Goal: Task Accomplishment & Management: Use online tool/utility

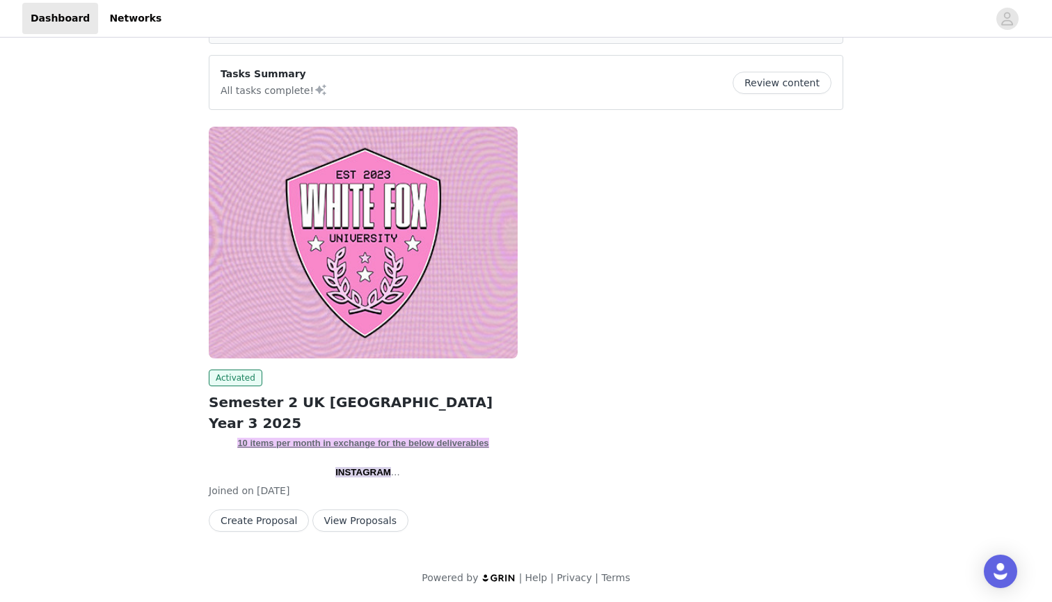
scroll to position [95, 0]
click at [266, 517] on button "Create Proposal" at bounding box center [259, 520] width 100 height 22
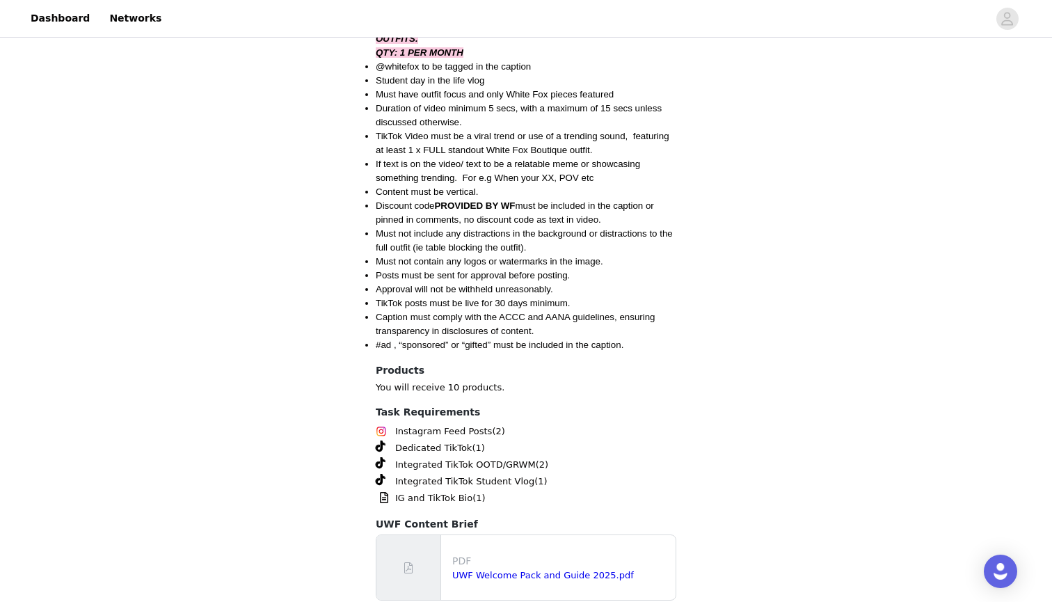
scroll to position [1585, 0]
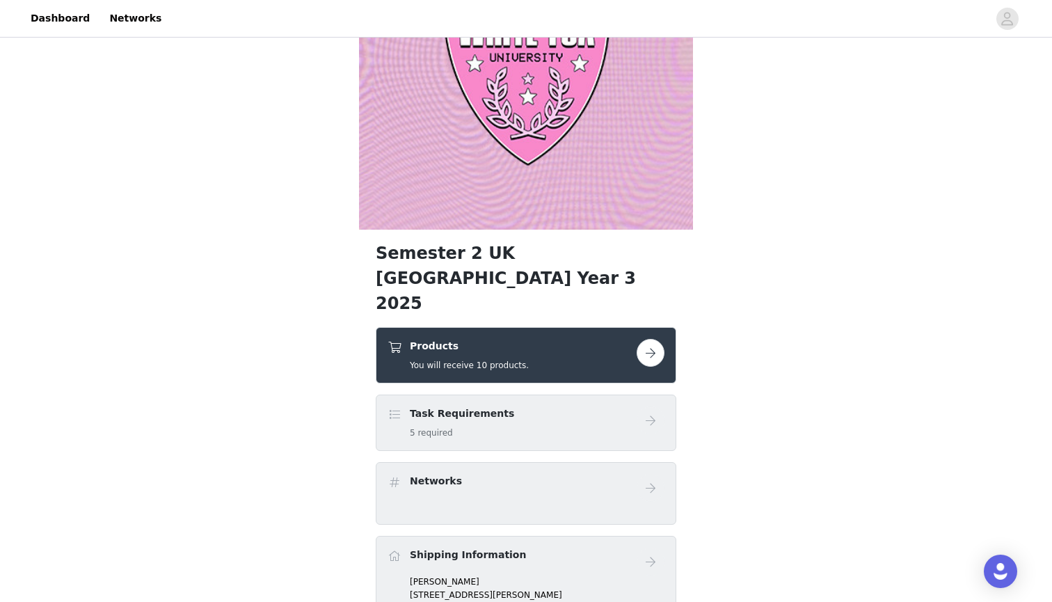
scroll to position [155, 0]
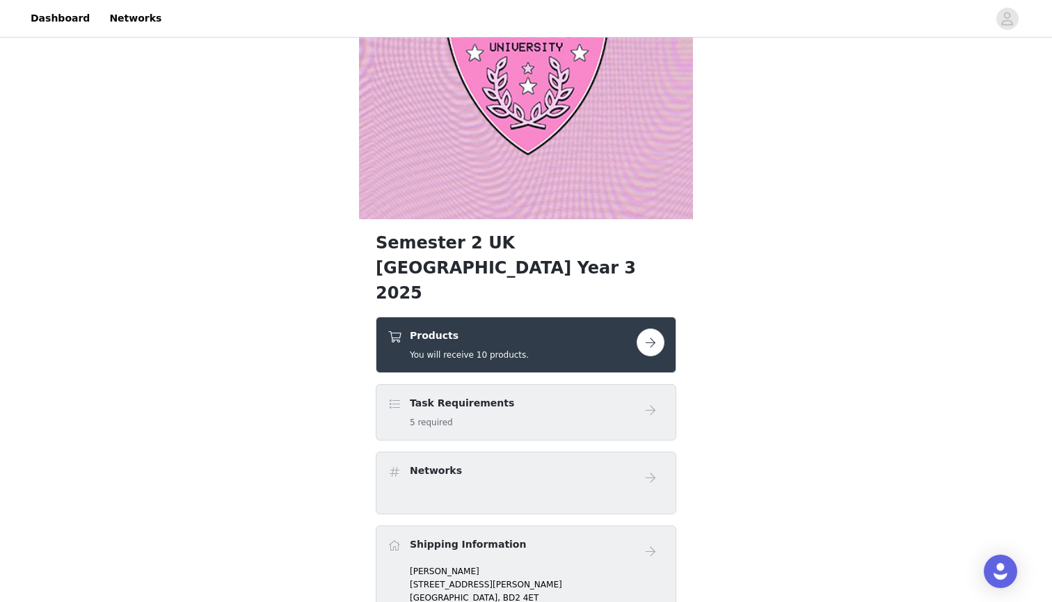
click at [646, 328] on button "button" at bounding box center [651, 342] width 28 height 28
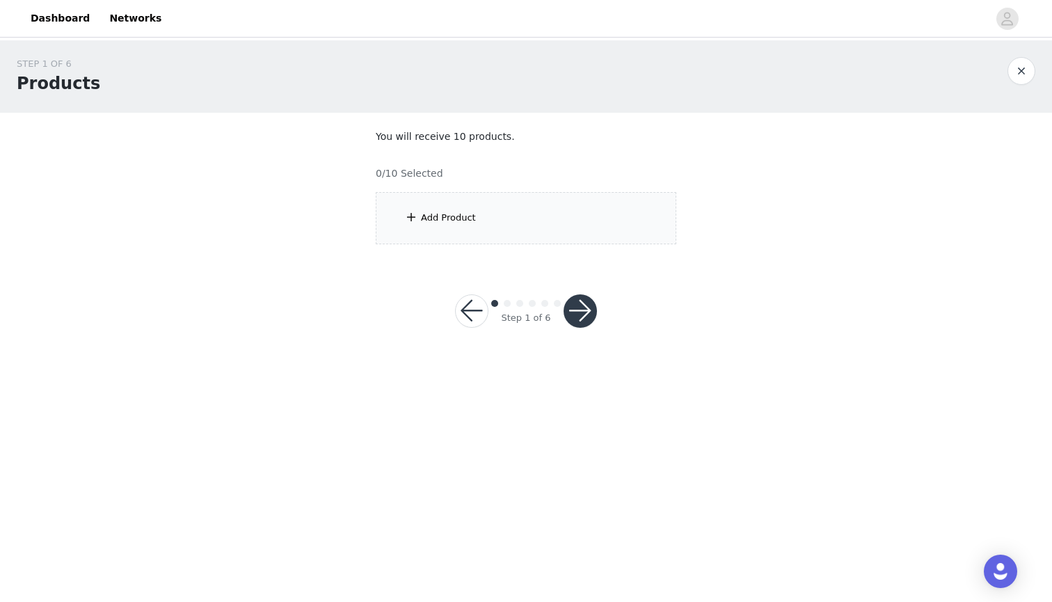
click at [437, 213] on div "Add Product" at bounding box center [448, 218] width 55 height 14
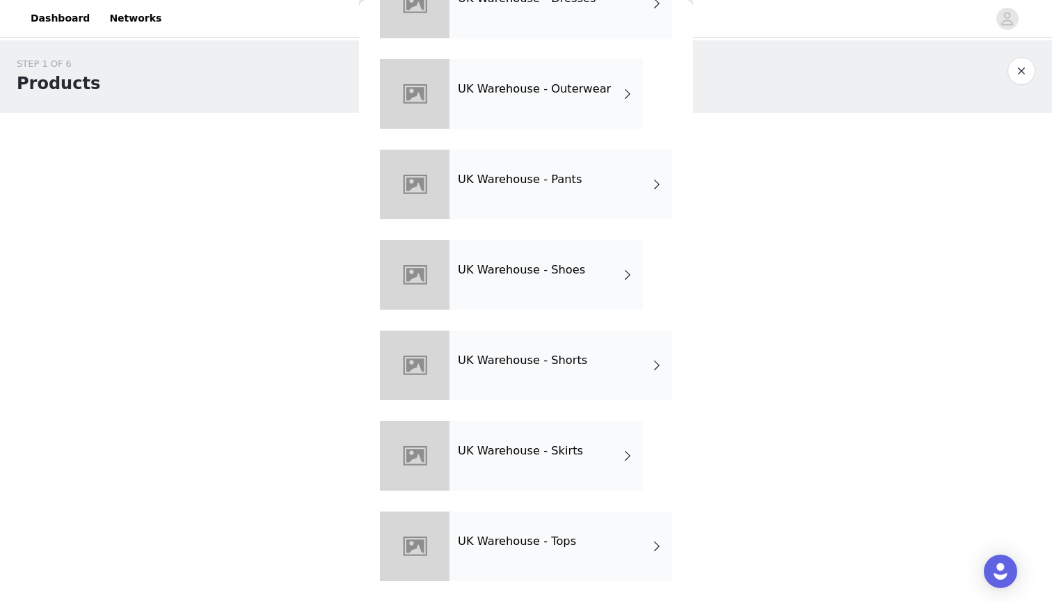
scroll to position [372, 0]
click at [548, 536] on h4 "UK Warehouse - Tops" at bounding box center [517, 541] width 118 height 13
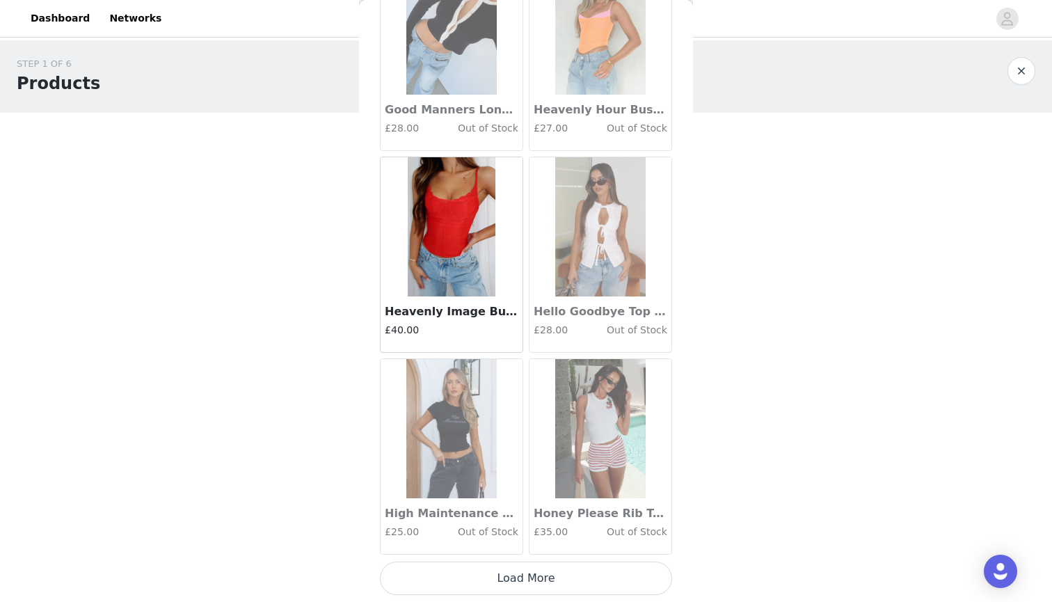
scroll to position [0, 0]
click at [503, 587] on button "Load More" at bounding box center [526, 577] width 292 height 33
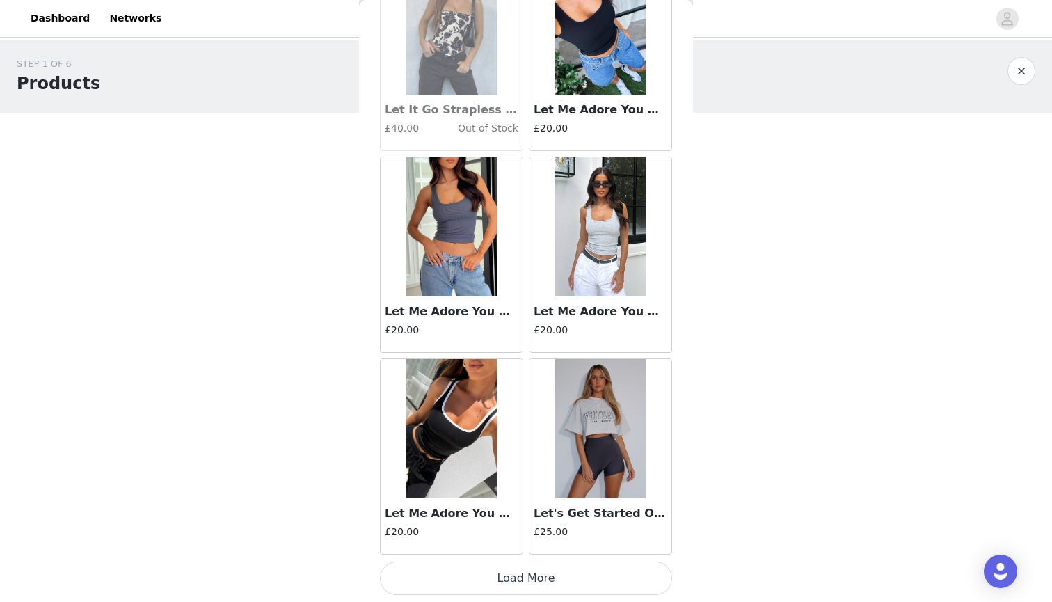
click at [516, 574] on button "Load More" at bounding box center [526, 577] width 292 height 33
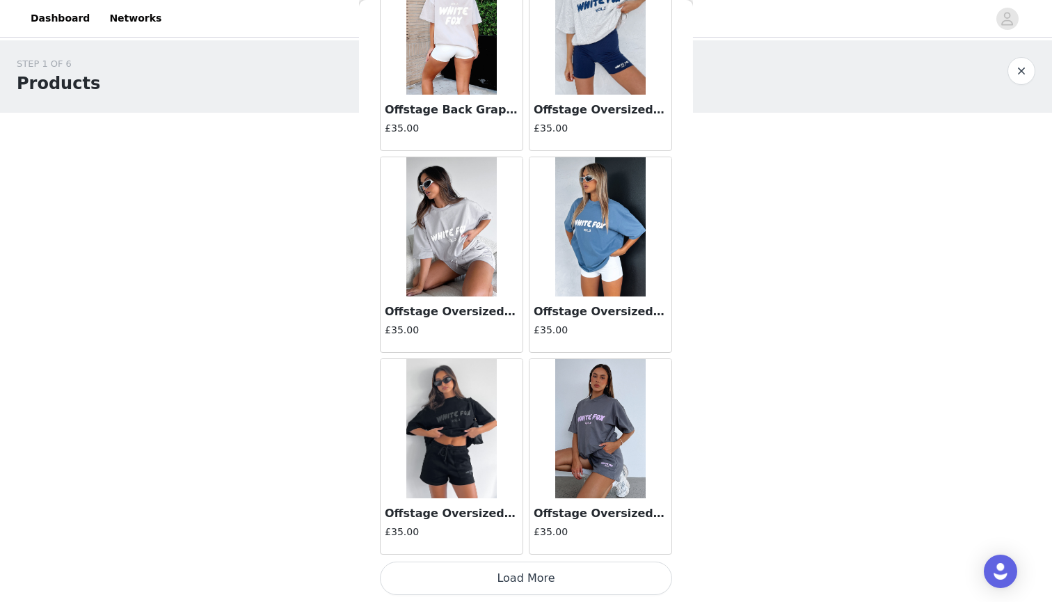
click at [491, 582] on button "Load More" at bounding box center [526, 577] width 292 height 33
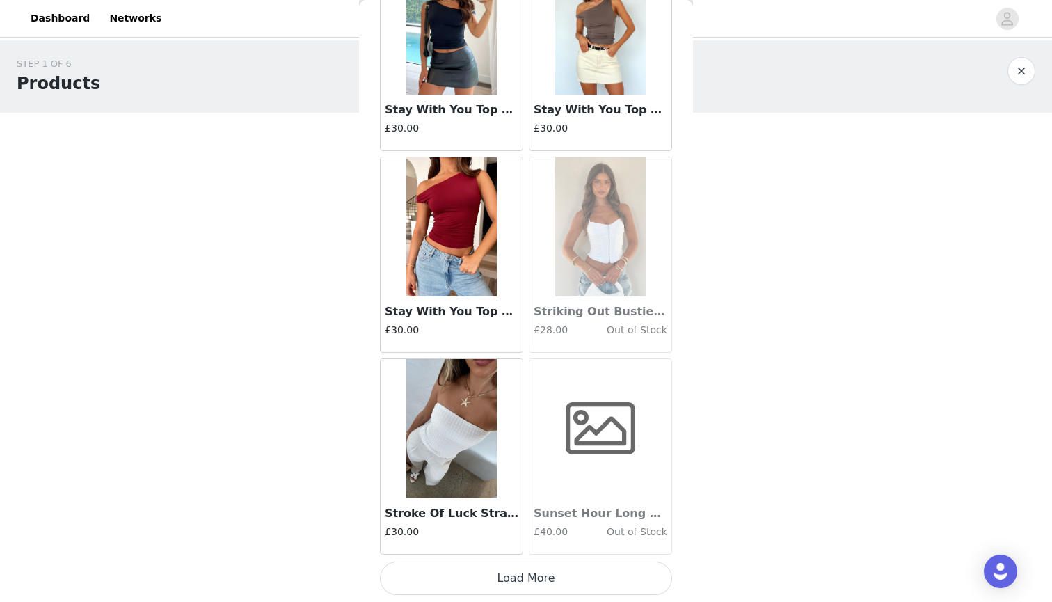
click at [525, 577] on button "Load More" at bounding box center [526, 577] width 292 height 33
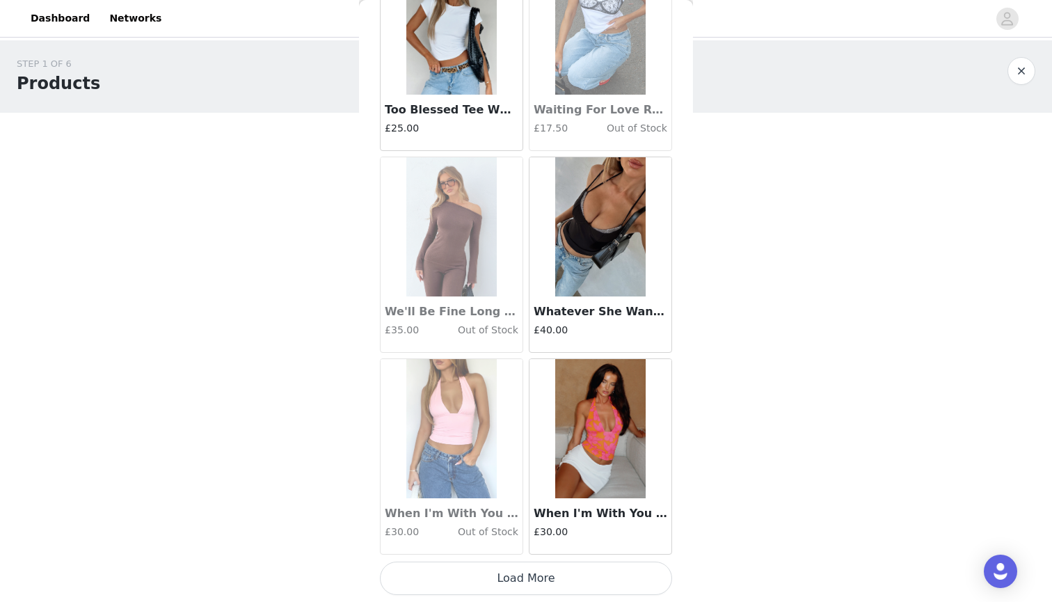
click at [471, 589] on button "Load More" at bounding box center [526, 577] width 292 height 33
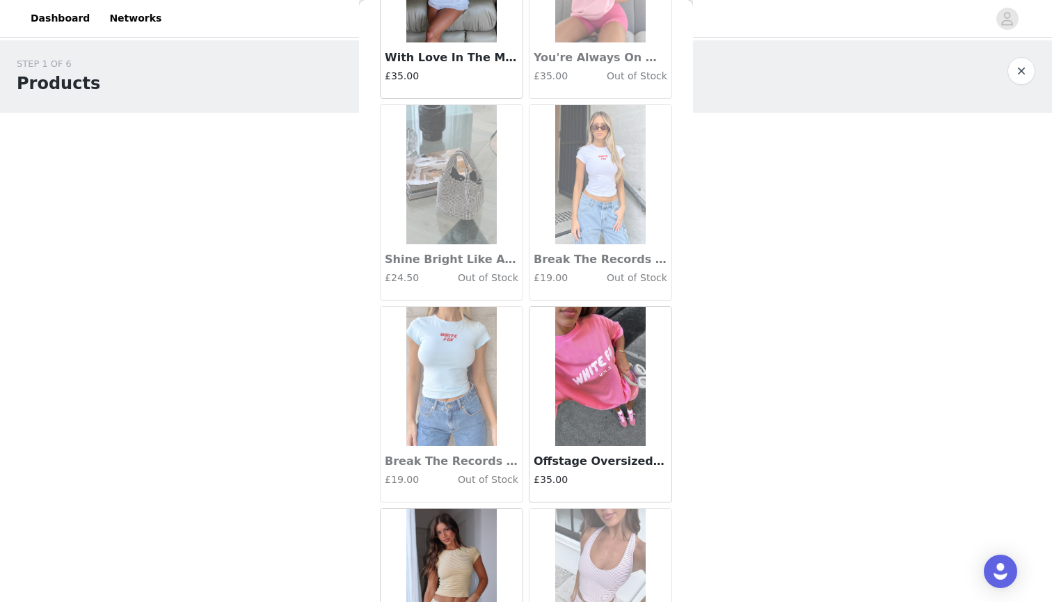
scroll to position [10864, 0]
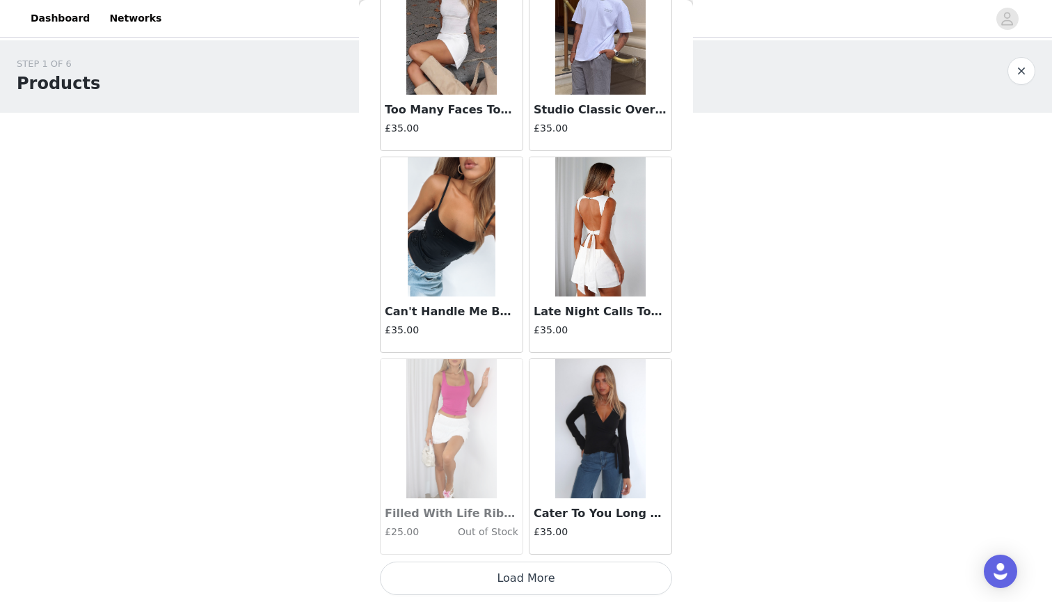
click at [479, 577] on button "Load More" at bounding box center [526, 577] width 292 height 33
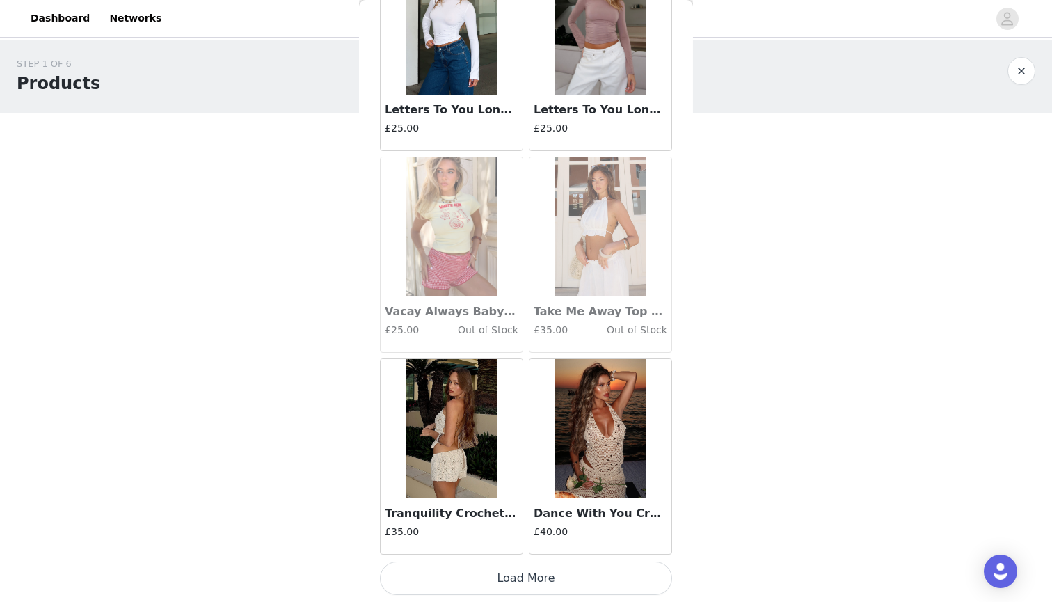
scroll to position [0, 0]
click at [488, 586] on button "Load More" at bounding box center [526, 577] width 292 height 33
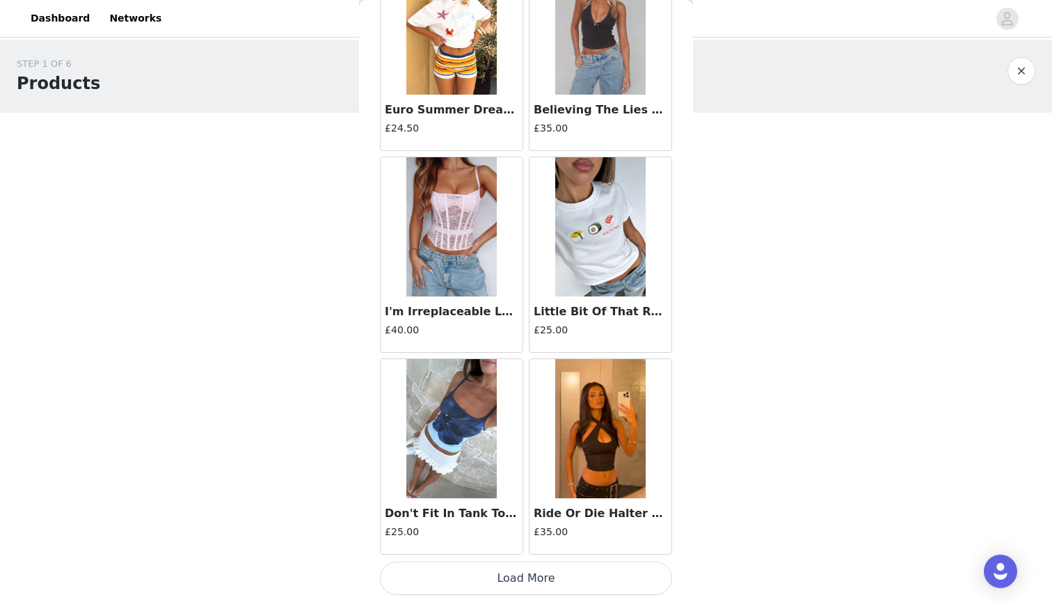
click at [522, 579] on button "Load More" at bounding box center [526, 577] width 292 height 33
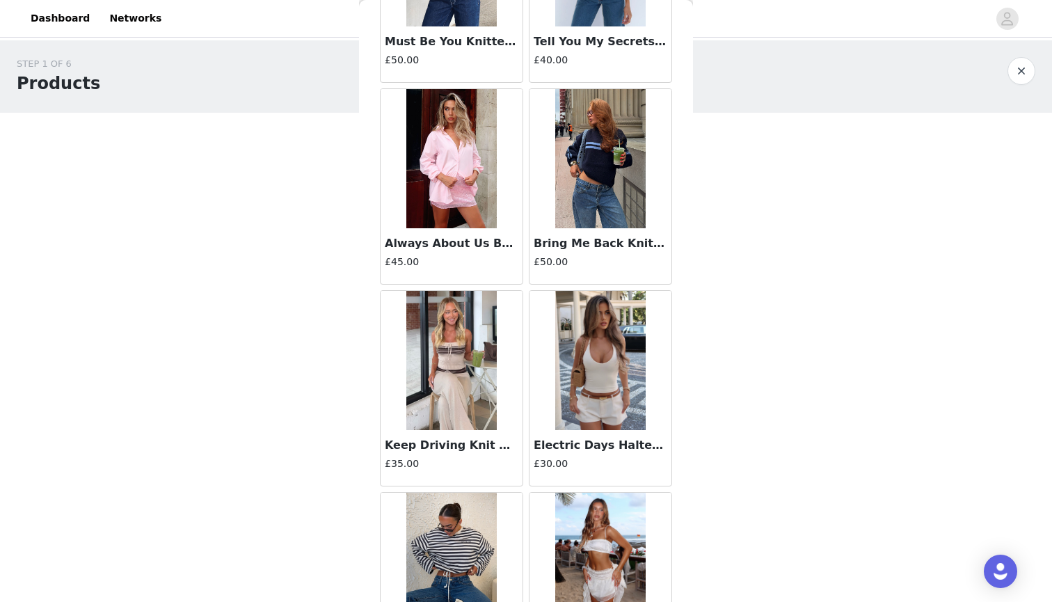
scroll to position [17137, 0]
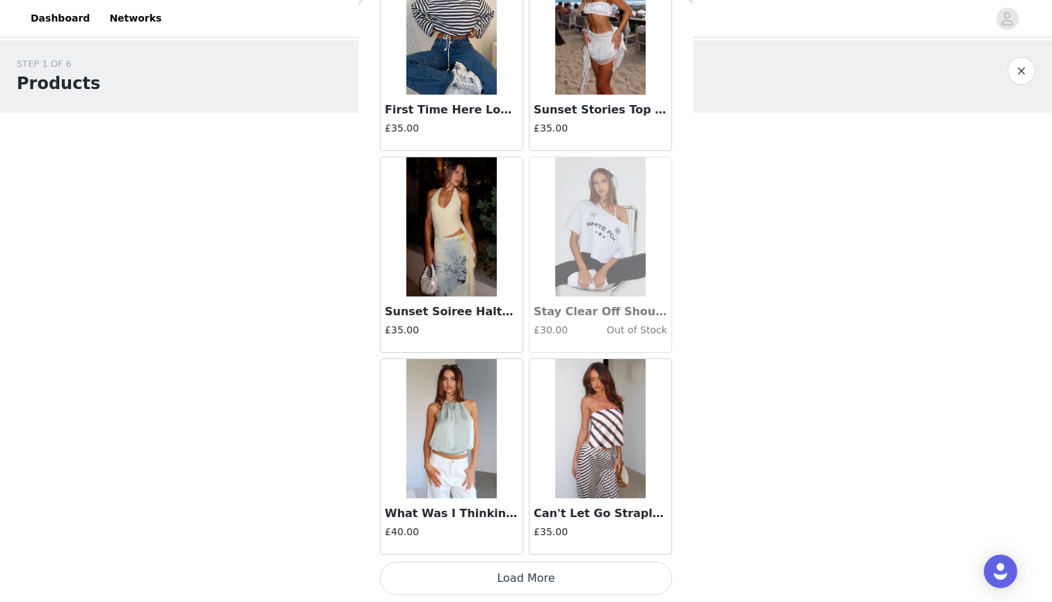
click at [500, 582] on button "Load More" at bounding box center [526, 577] width 292 height 33
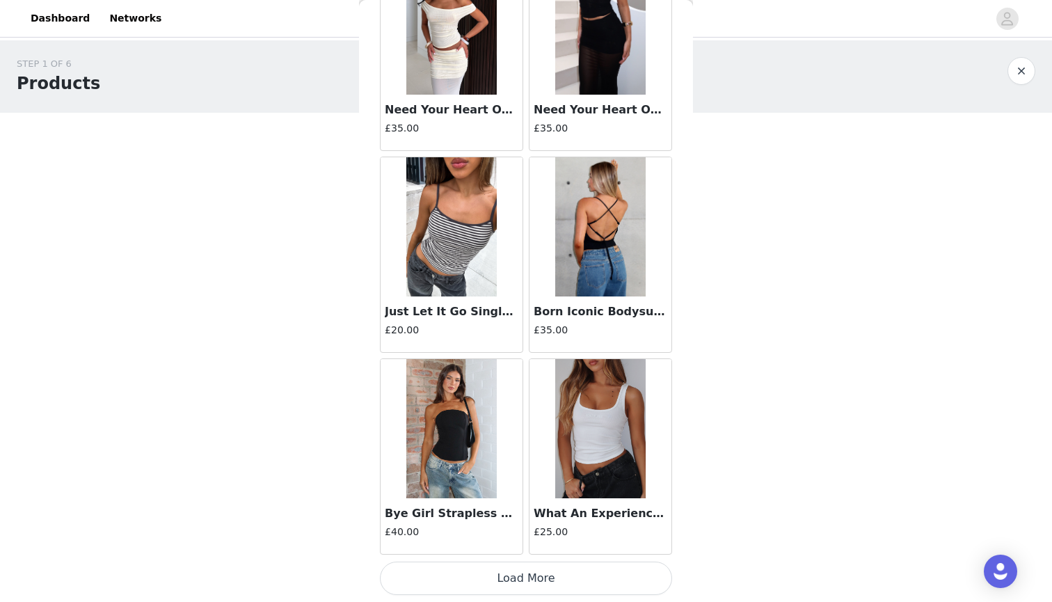
scroll to position [0, 0]
click at [516, 580] on button "Load More" at bounding box center [526, 577] width 292 height 33
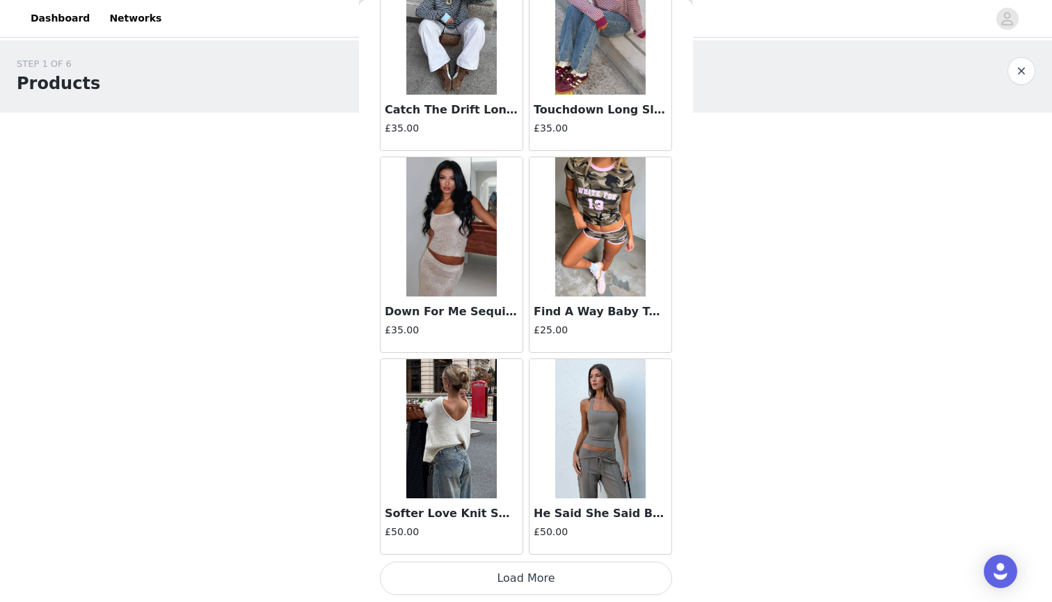
scroll to position [21703, 0]
click at [503, 580] on button "Load More" at bounding box center [526, 577] width 292 height 33
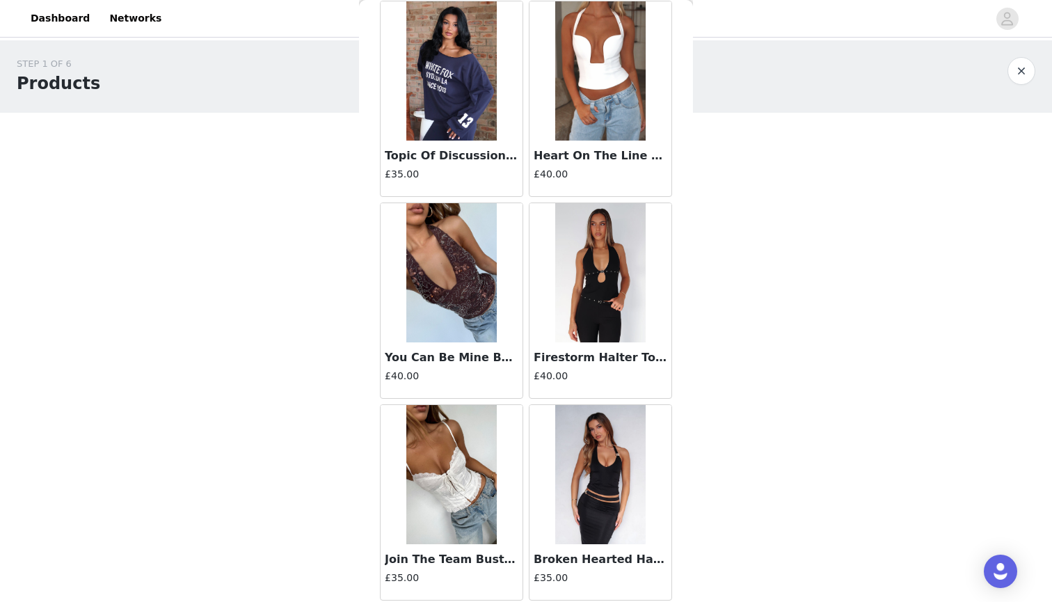
scroll to position [22672, 0]
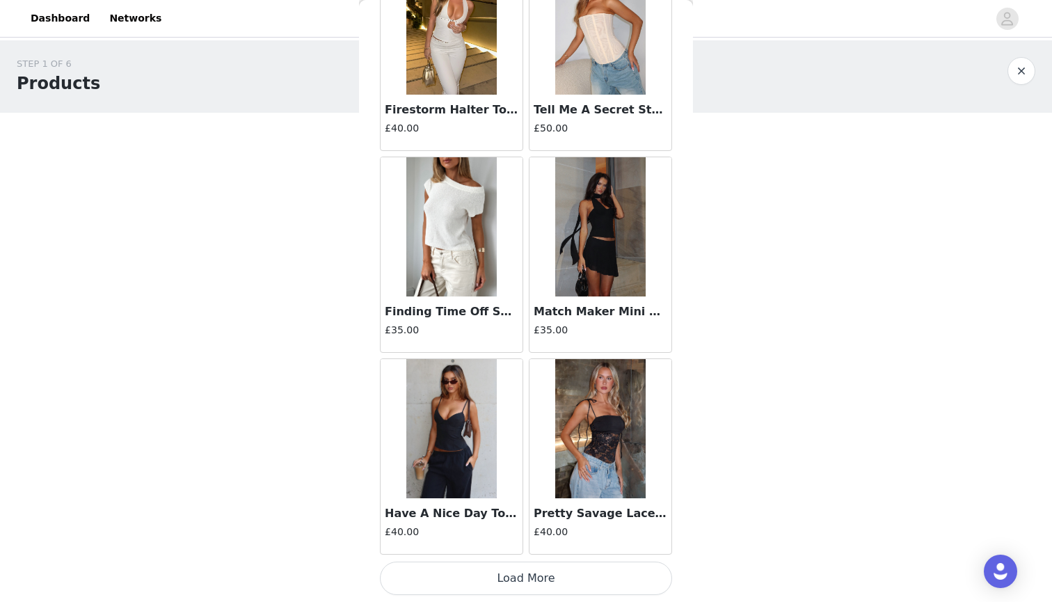
click at [525, 572] on button "Load More" at bounding box center [526, 577] width 292 height 33
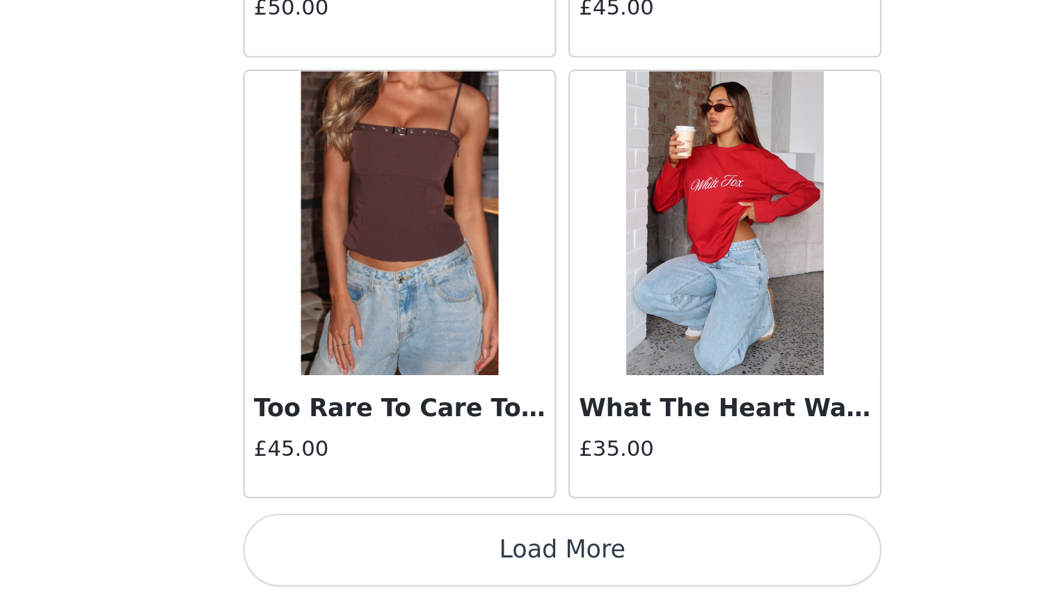
scroll to position [0, 0]
click at [380, 561] on button "Load More" at bounding box center [526, 577] width 292 height 33
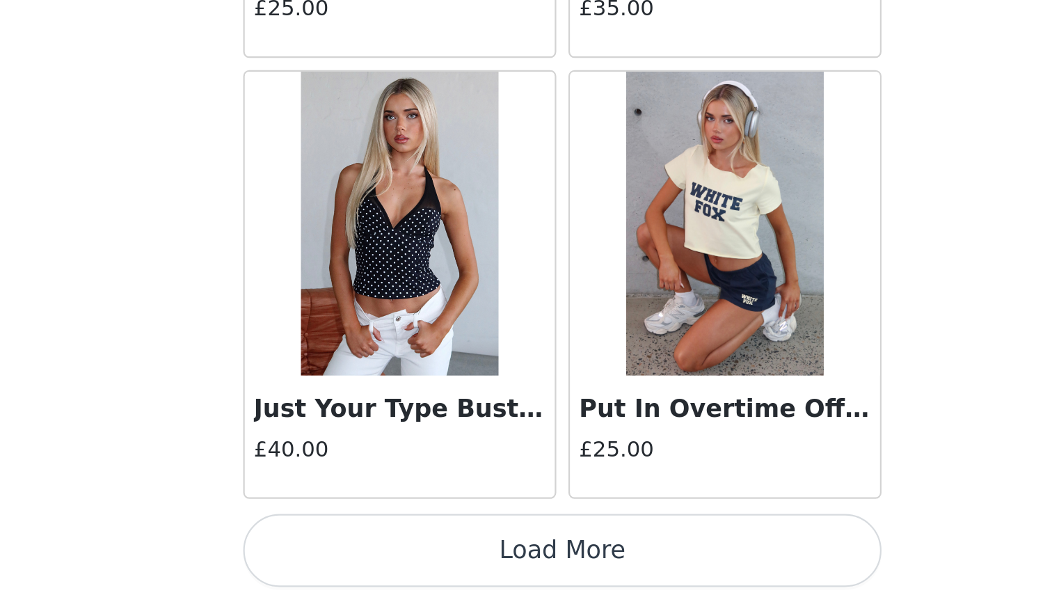
click at [380, 561] on button "Load More" at bounding box center [526, 577] width 292 height 33
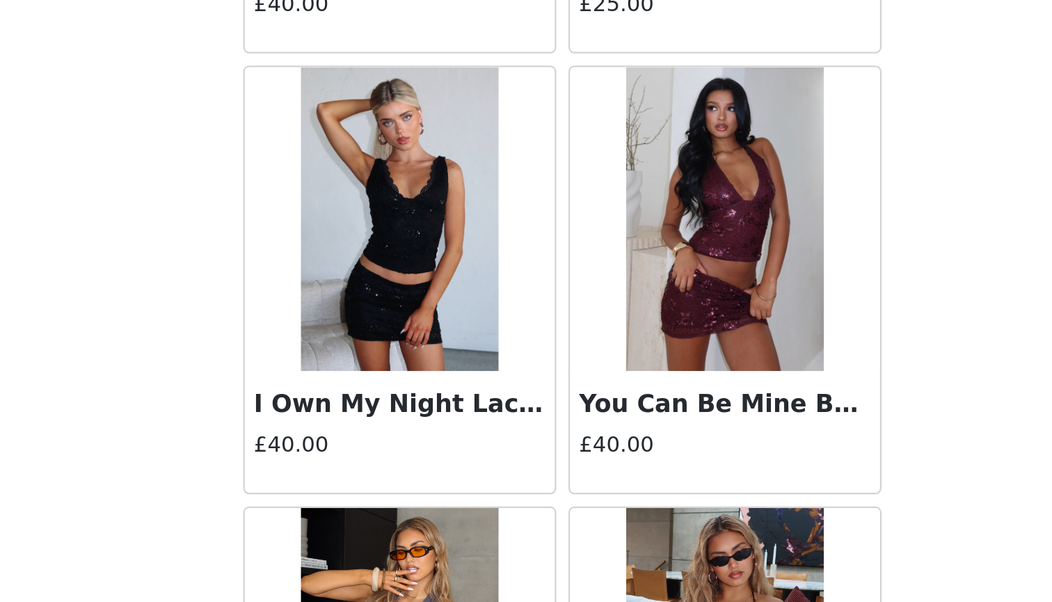
scroll to position [27956, 0]
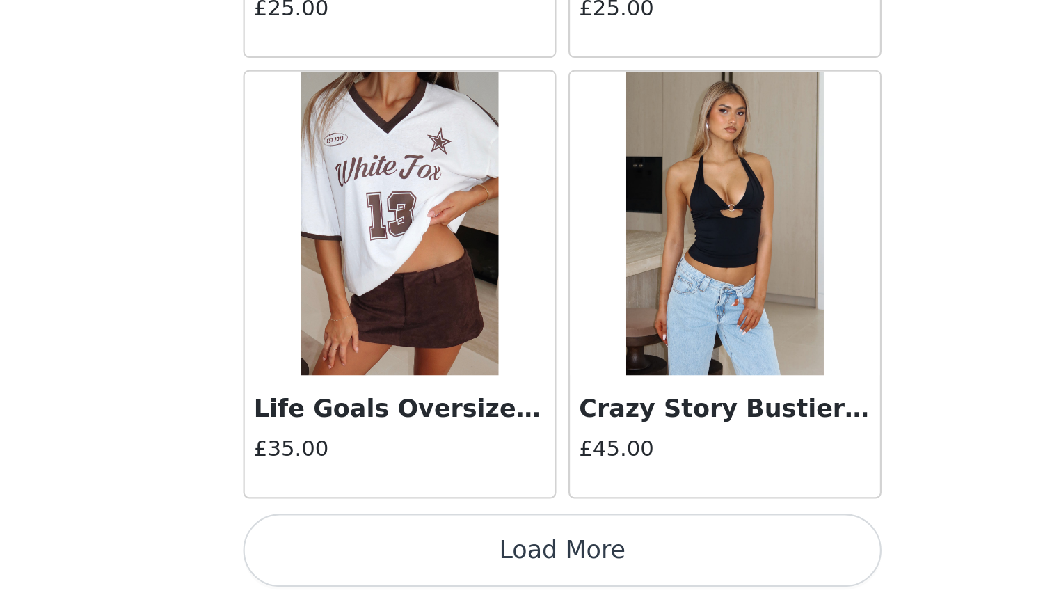
click at [380, 561] on button "Load More" at bounding box center [526, 577] width 292 height 33
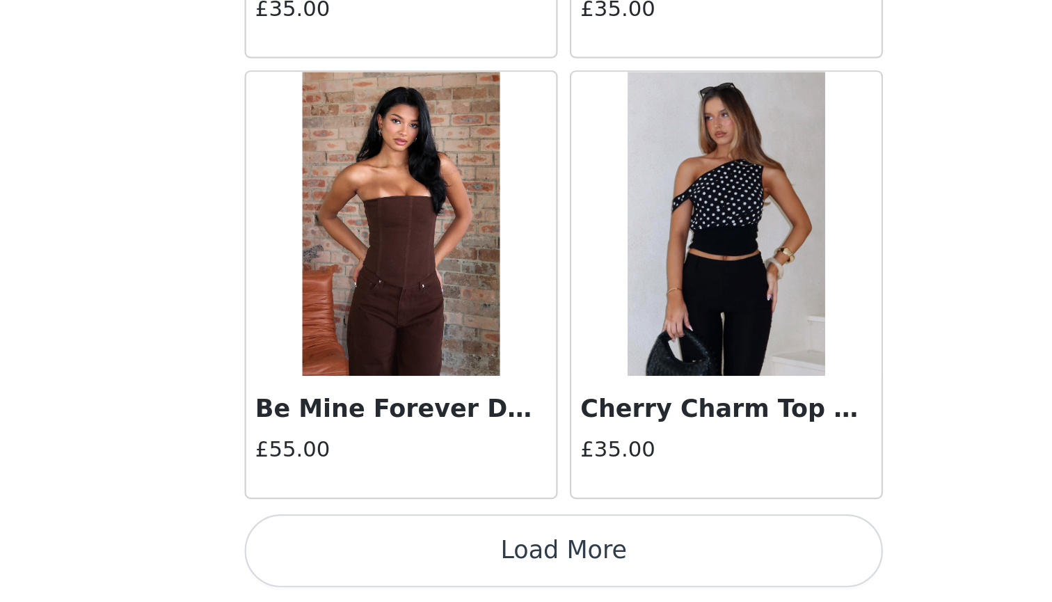
scroll to position [31791, 0]
click at [380, 561] on button "Load More" at bounding box center [526, 577] width 292 height 33
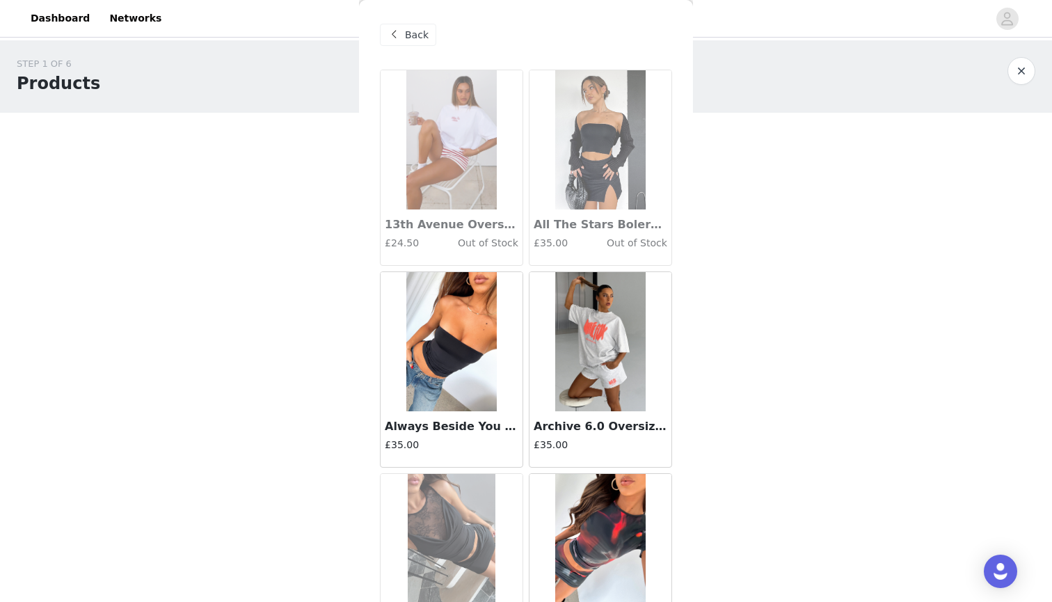
scroll to position [0, 0]
click at [410, 40] on span "Back" at bounding box center [417, 35] width 24 height 15
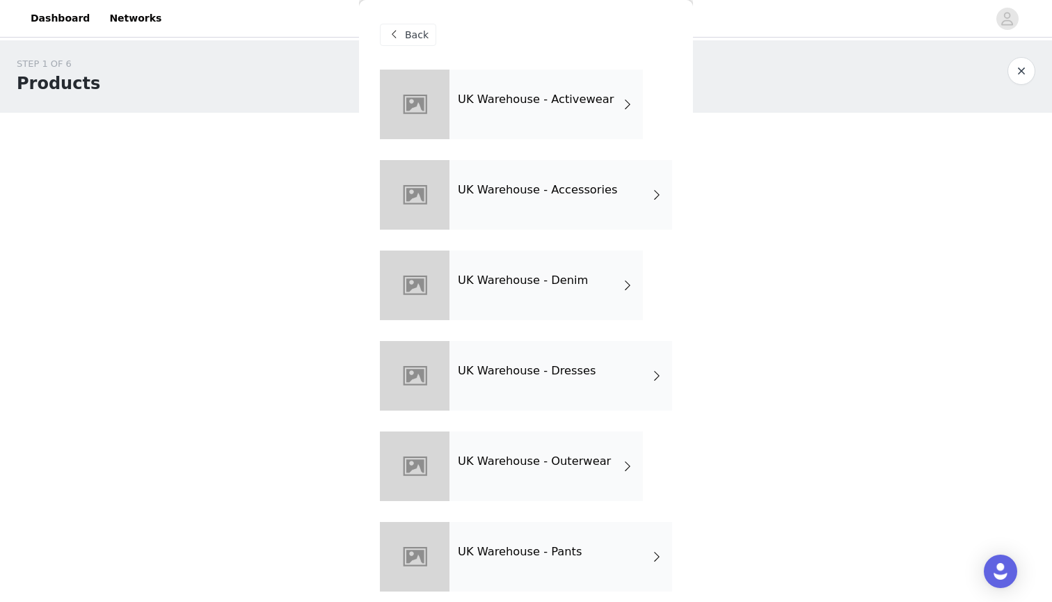
click at [503, 298] on div "UK Warehouse - Denim" at bounding box center [545, 285] width 193 height 70
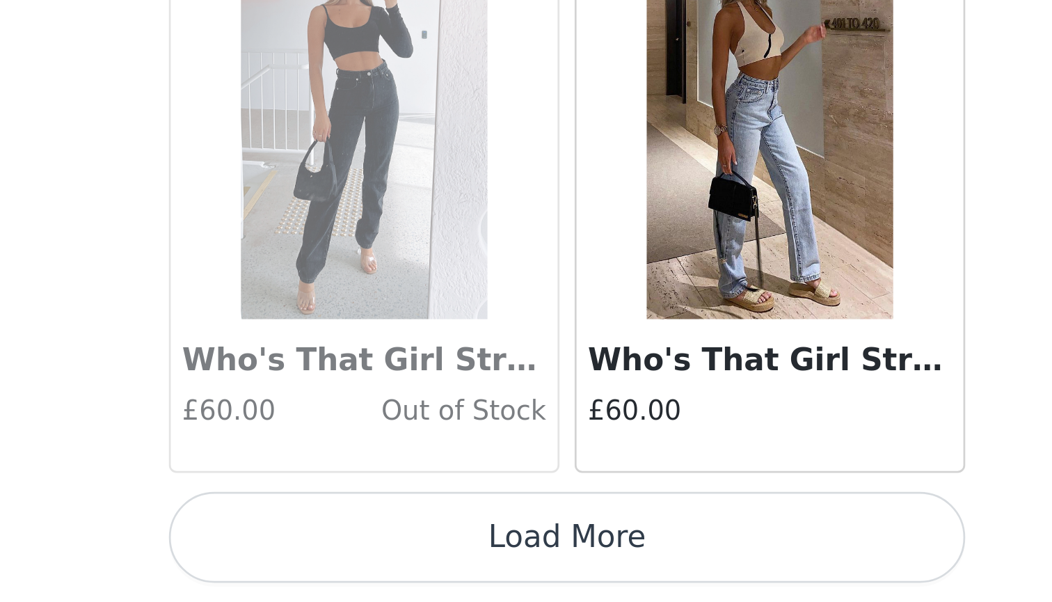
click at [380, 561] on button "Load More" at bounding box center [526, 577] width 292 height 33
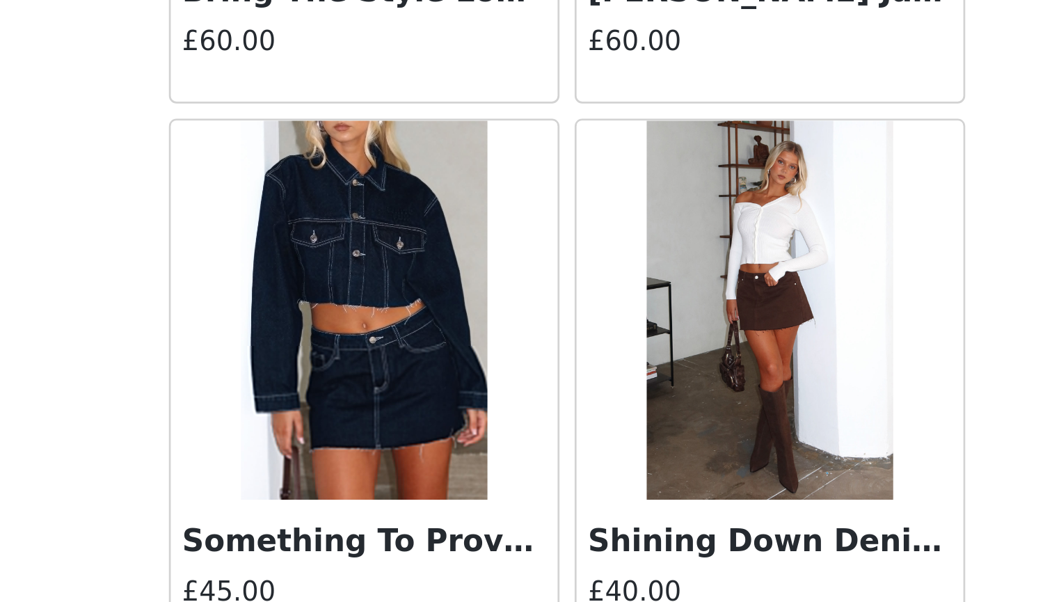
scroll to position [3284, 0]
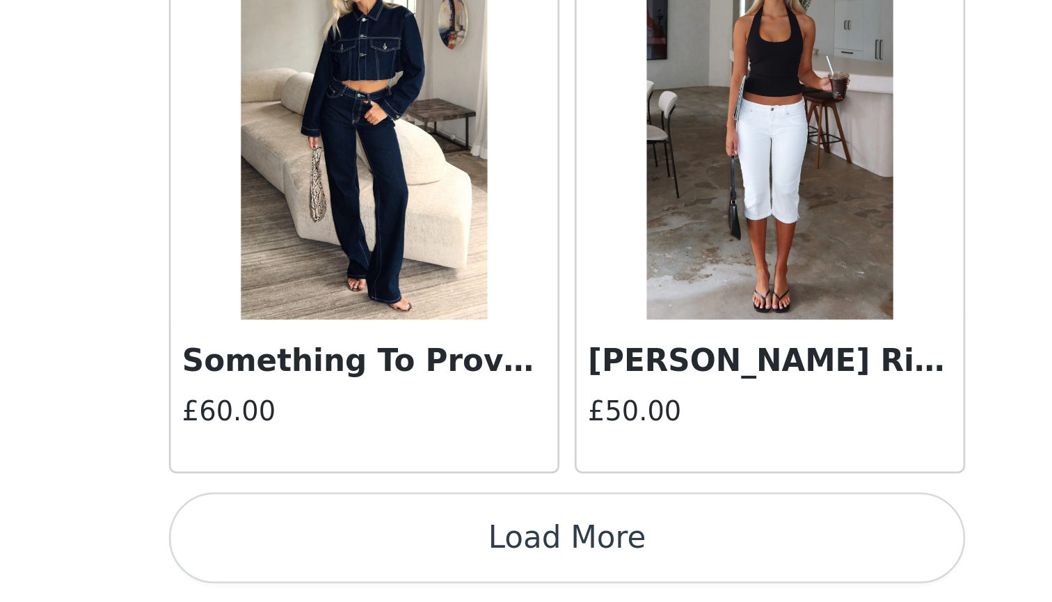
click at [380, 561] on button "Load More" at bounding box center [526, 577] width 292 height 33
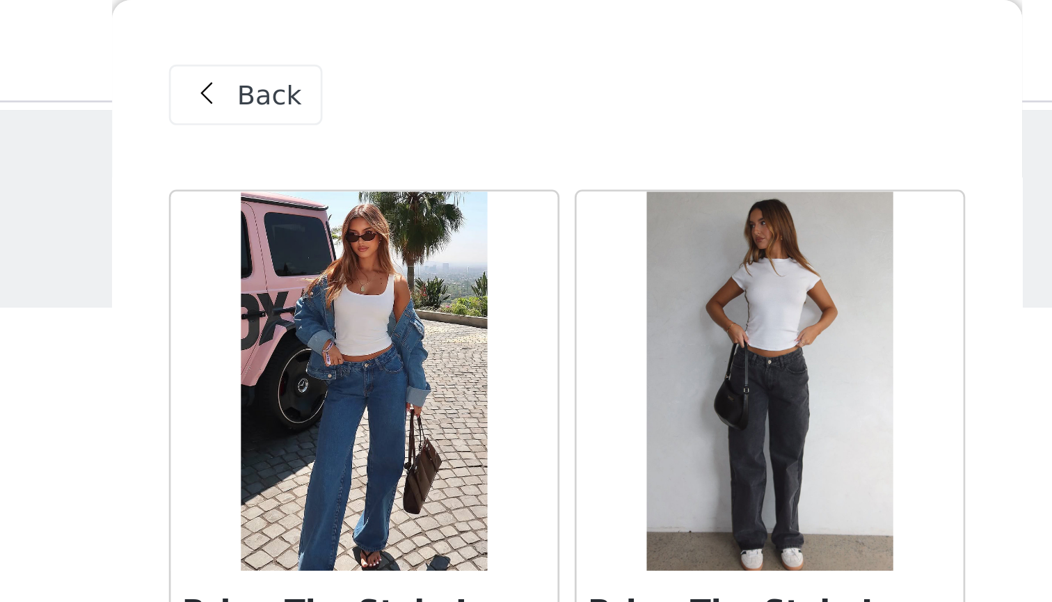
scroll to position [0, 0]
click at [405, 42] on span "Back" at bounding box center [417, 35] width 24 height 15
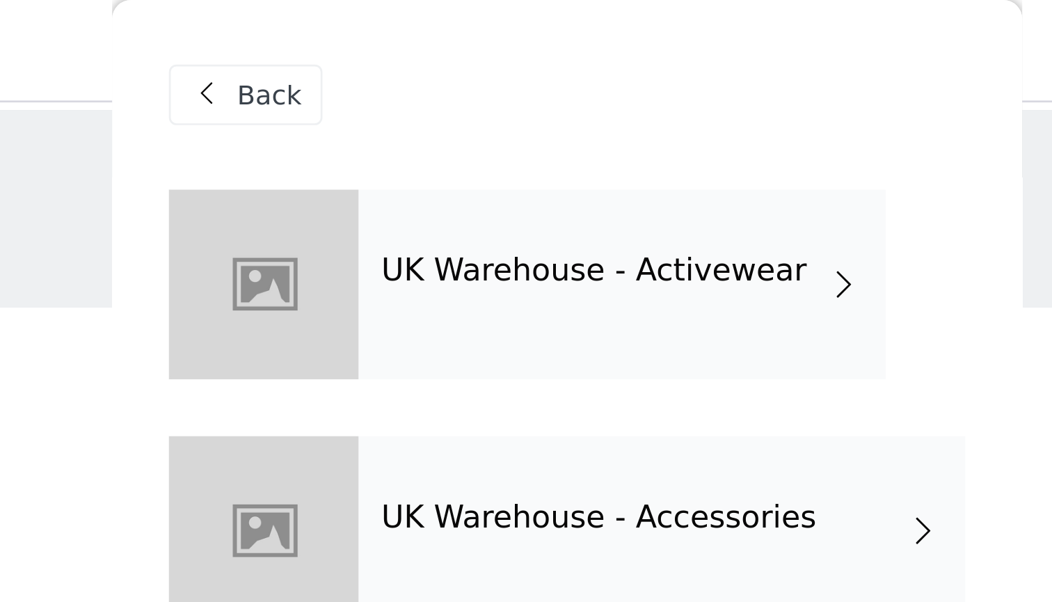
click at [405, 42] on span "Back" at bounding box center [417, 35] width 24 height 15
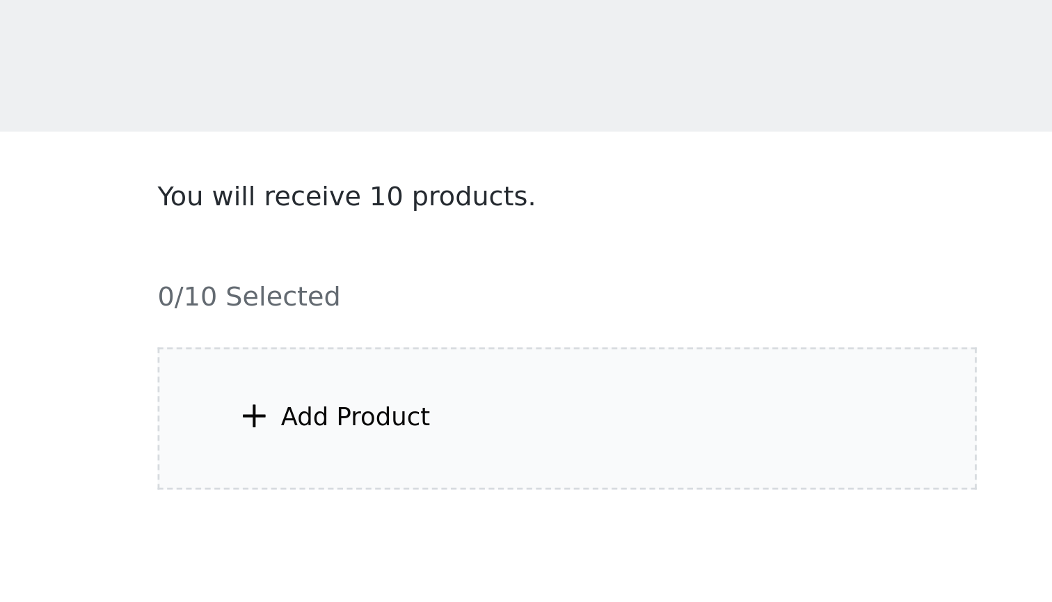
click at [376, 192] on div "Add Product" at bounding box center [526, 218] width 301 height 52
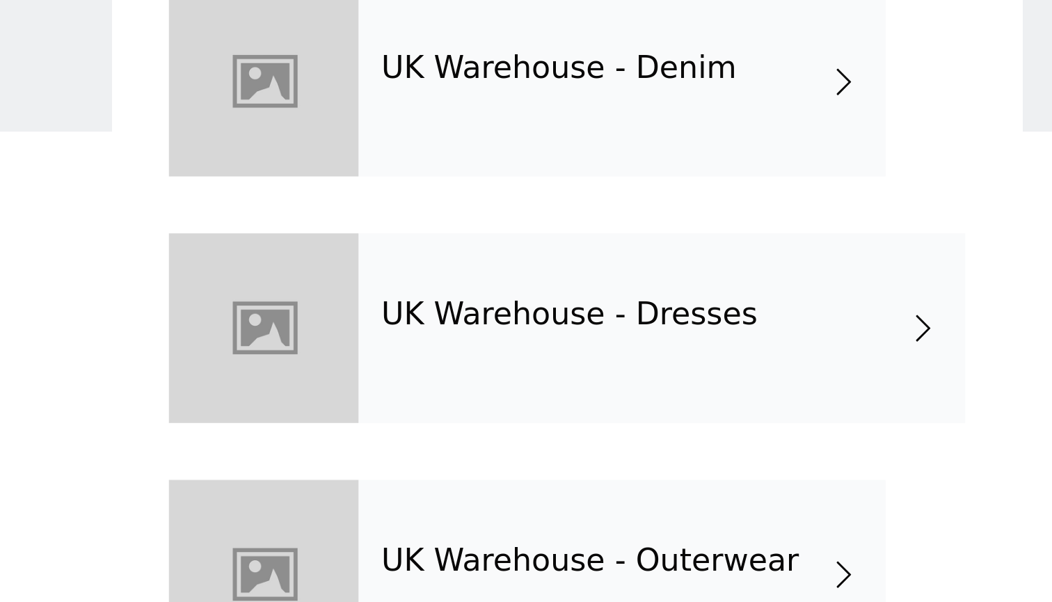
scroll to position [200, 0]
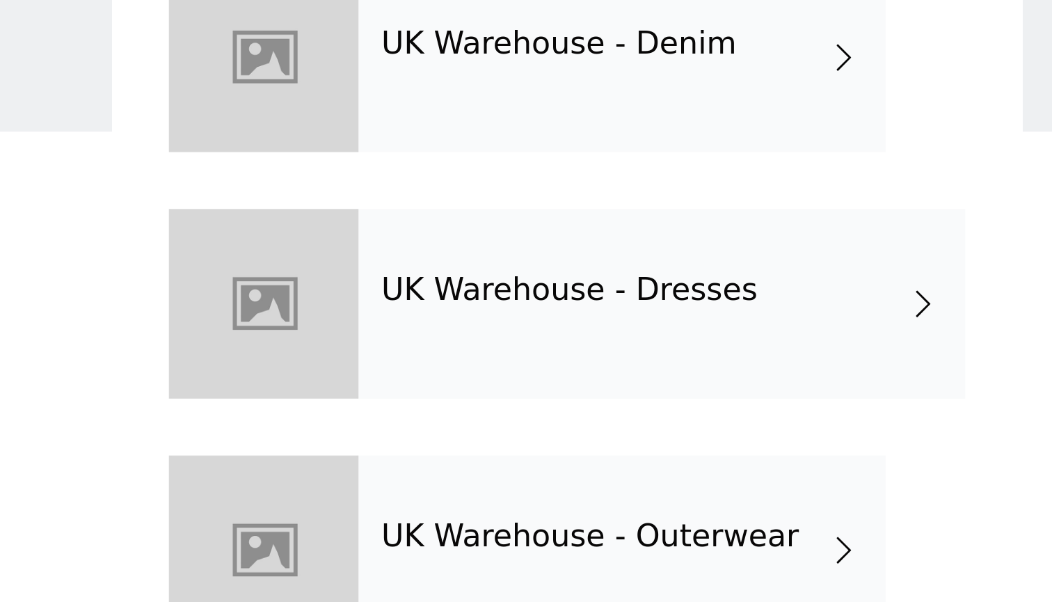
click at [449, 141] on div "UK Warehouse - Dresses" at bounding box center [560, 176] width 223 height 70
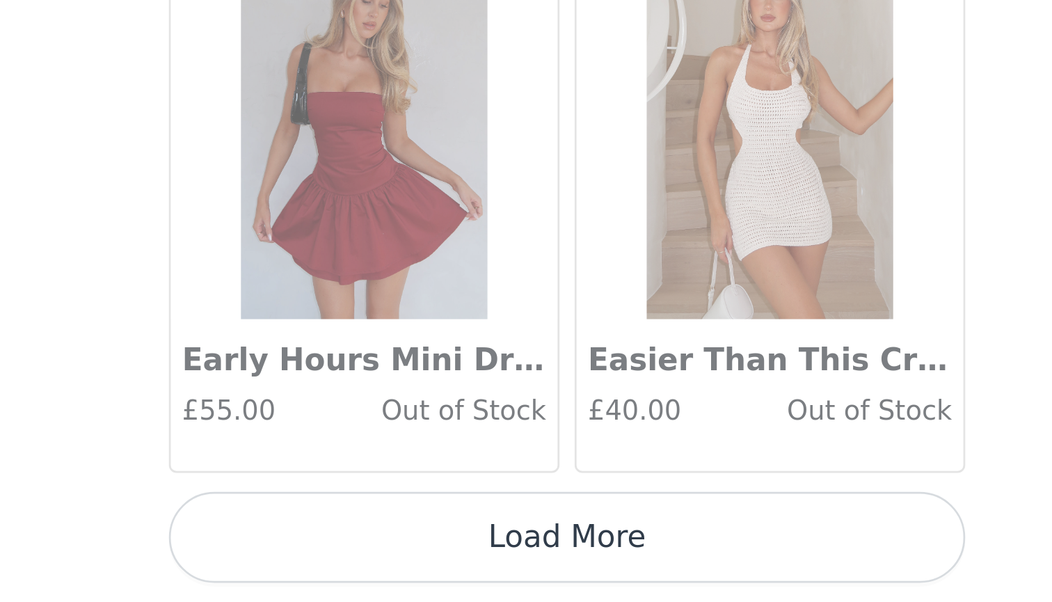
scroll to position [0, 0]
click at [380, 561] on button "Load More" at bounding box center [526, 577] width 292 height 33
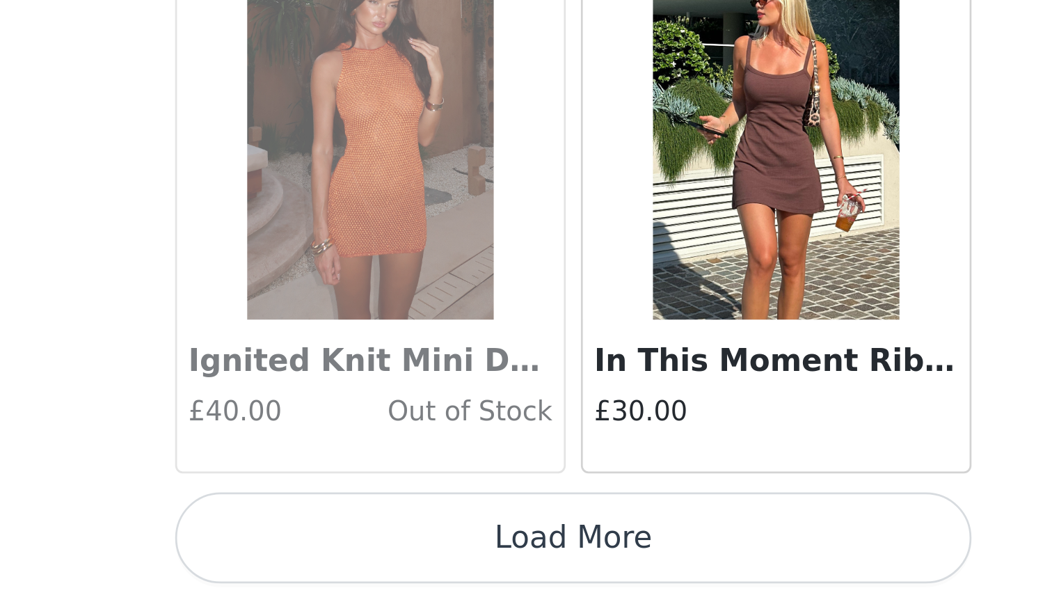
click at [380, 561] on button "Load More" at bounding box center [526, 577] width 292 height 33
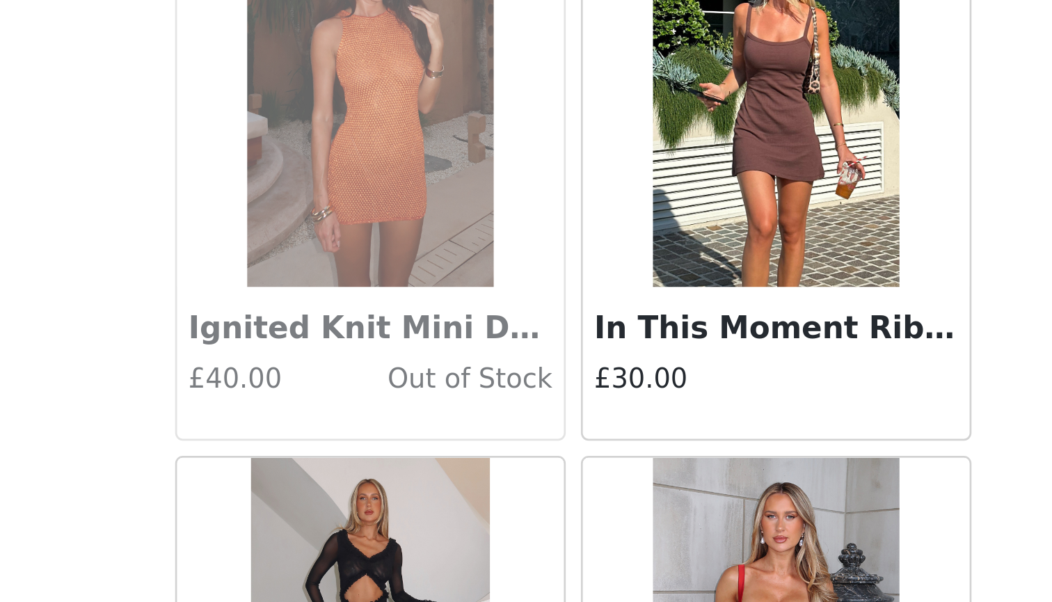
scroll to position [3296, 0]
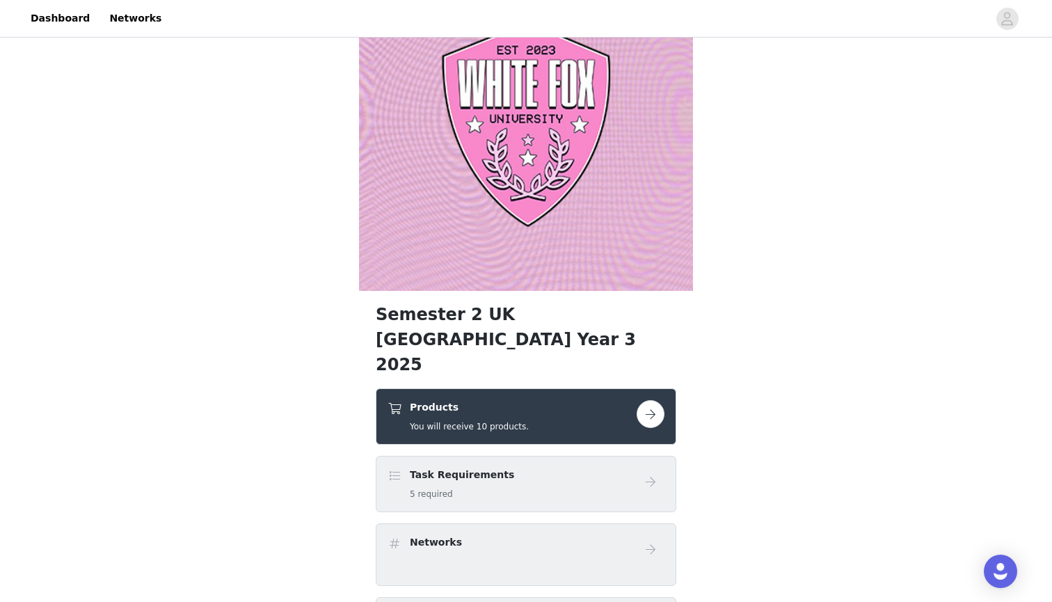
scroll to position [116, 0]
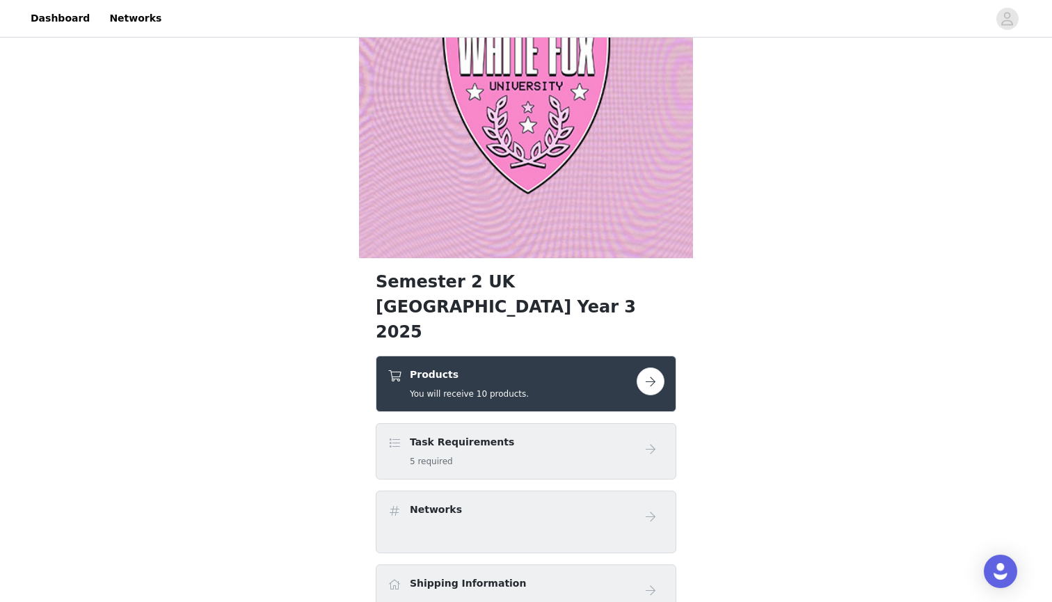
click at [562, 367] on div "Products You will receive 10 products." at bounding box center [512, 383] width 249 height 33
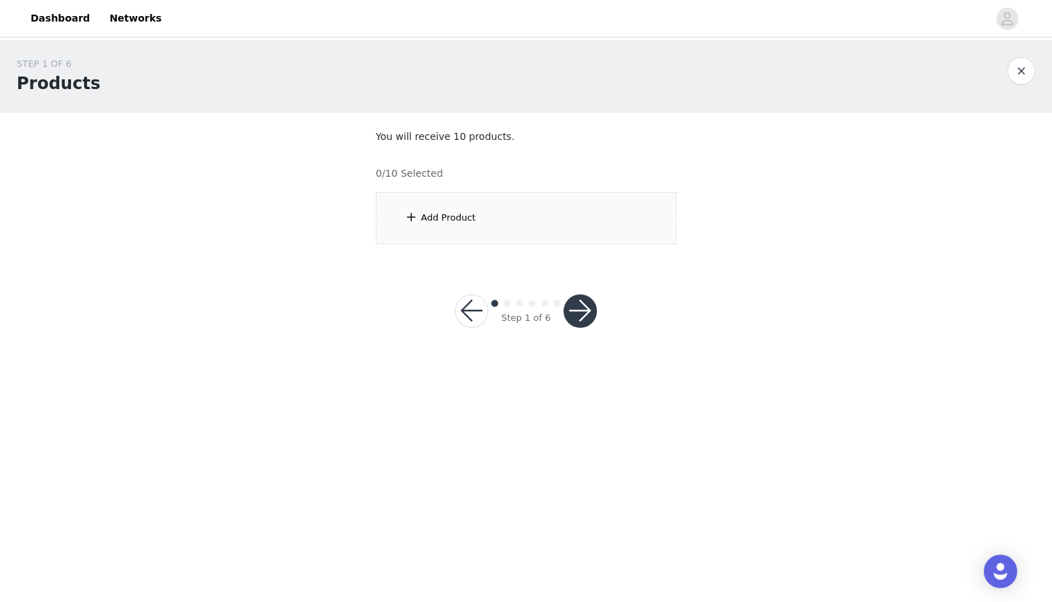
click at [428, 227] on div "Add Product" at bounding box center [526, 218] width 301 height 52
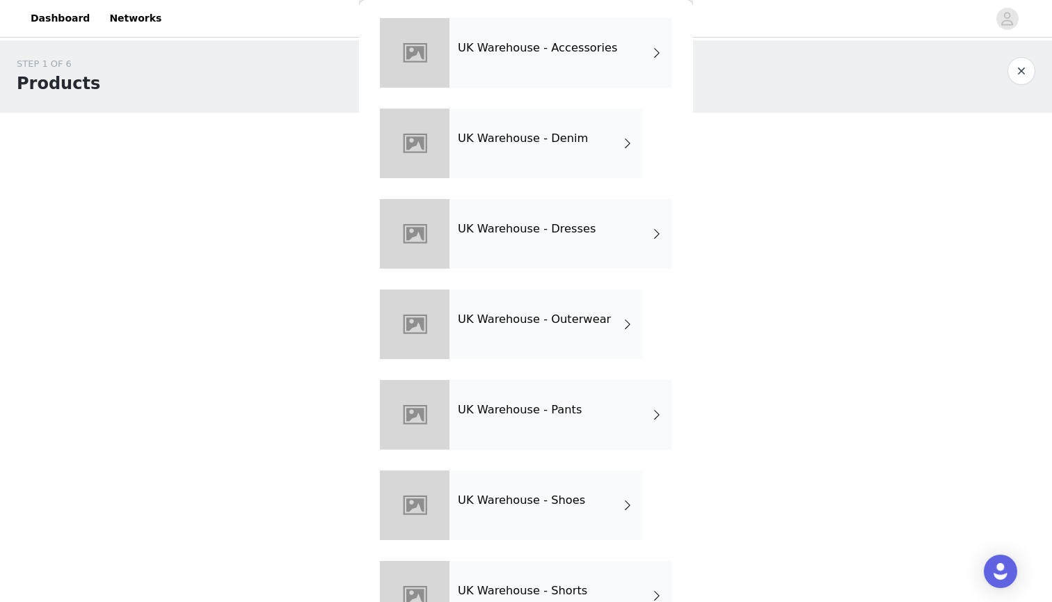
scroll to position [160, 0]
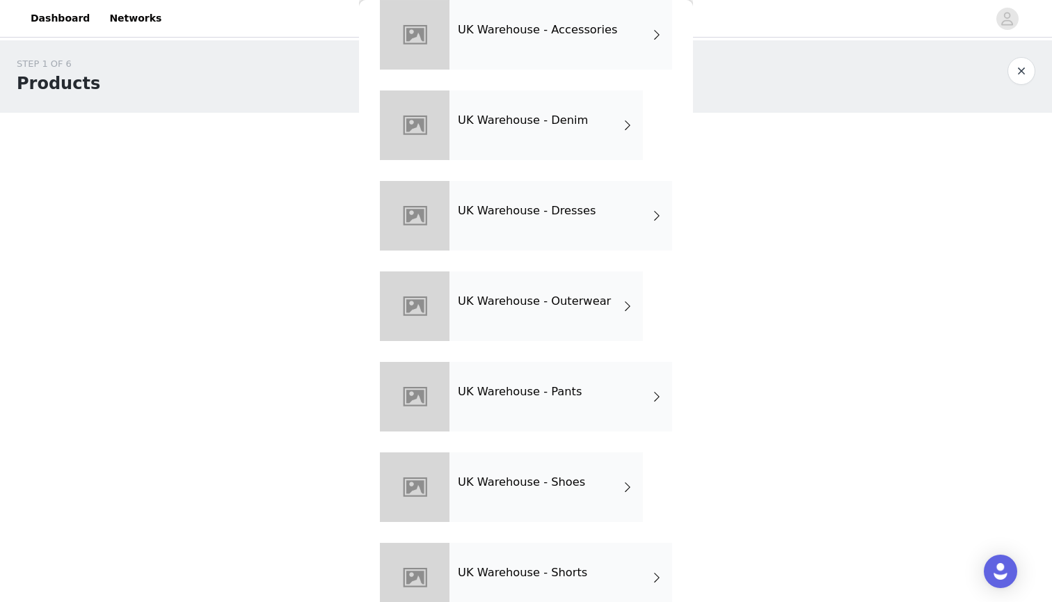
click at [550, 298] on h4 "UK Warehouse - Outerwear" at bounding box center [534, 301] width 153 height 13
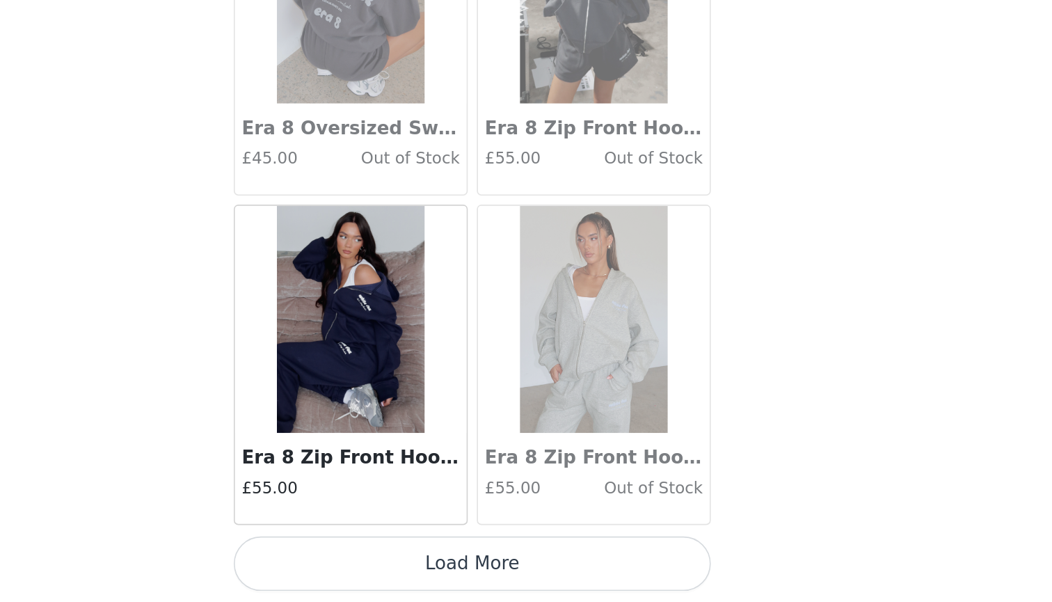
scroll to position [0, 0]
click at [380, 561] on button "Load More" at bounding box center [526, 577] width 292 height 33
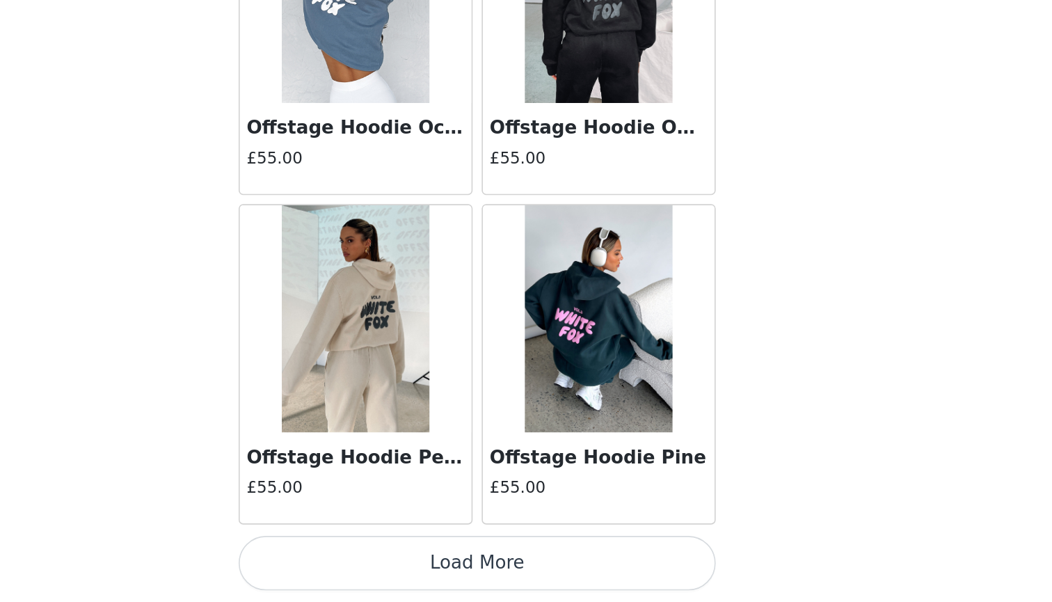
click at [380, 561] on button "Load More" at bounding box center [526, 577] width 292 height 33
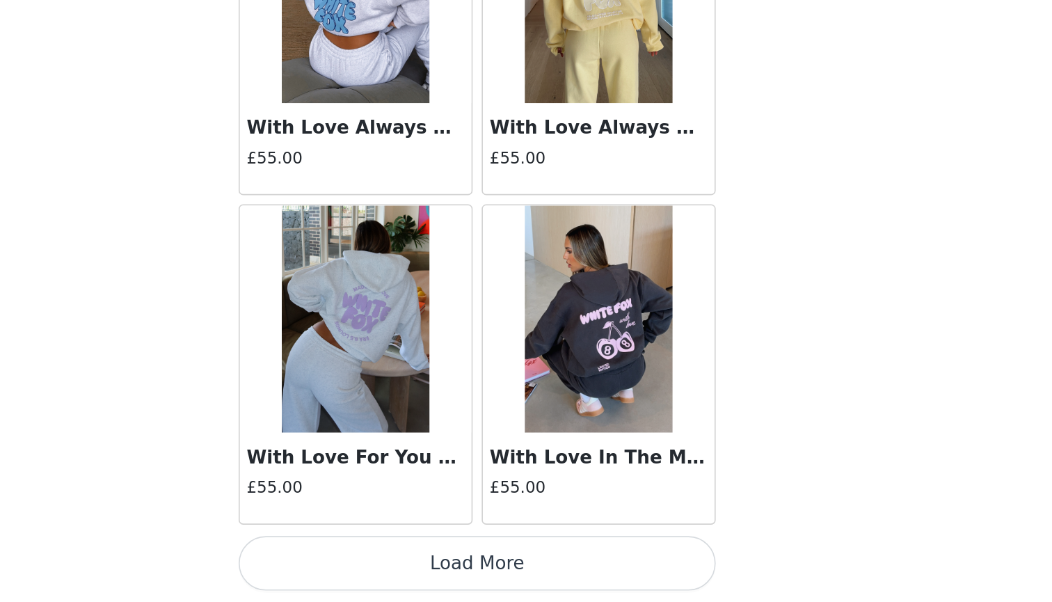
scroll to position [5562, 0]
click at [380, 561] on button "Load More" at bounding box center [526, 577] width 292 height 33
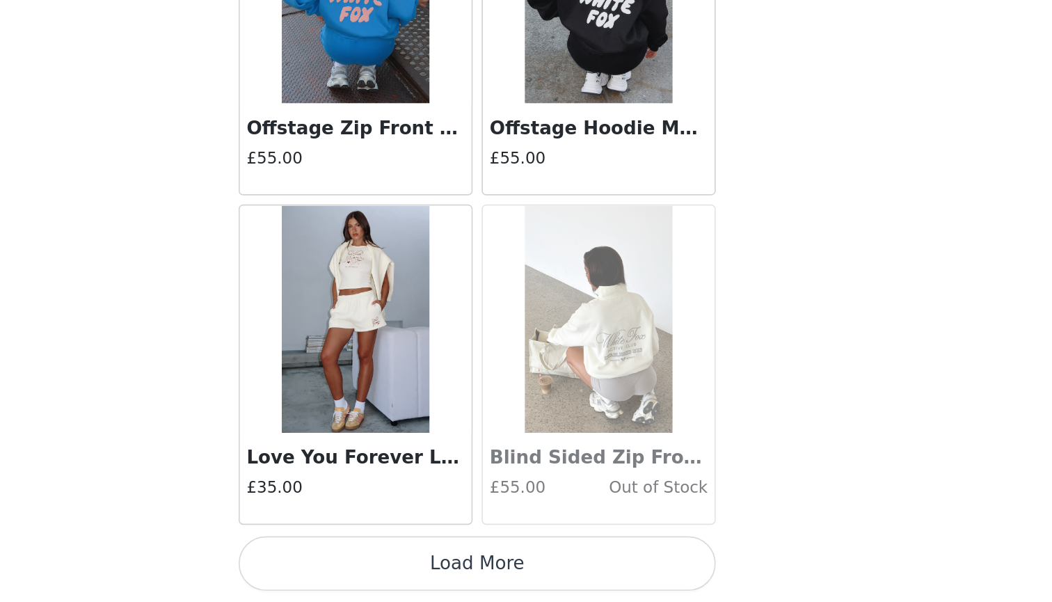
scroll to position [0, 0]
click at [380, 561] on button "Load More" at bounding box center [526, 577] width 292 height 33
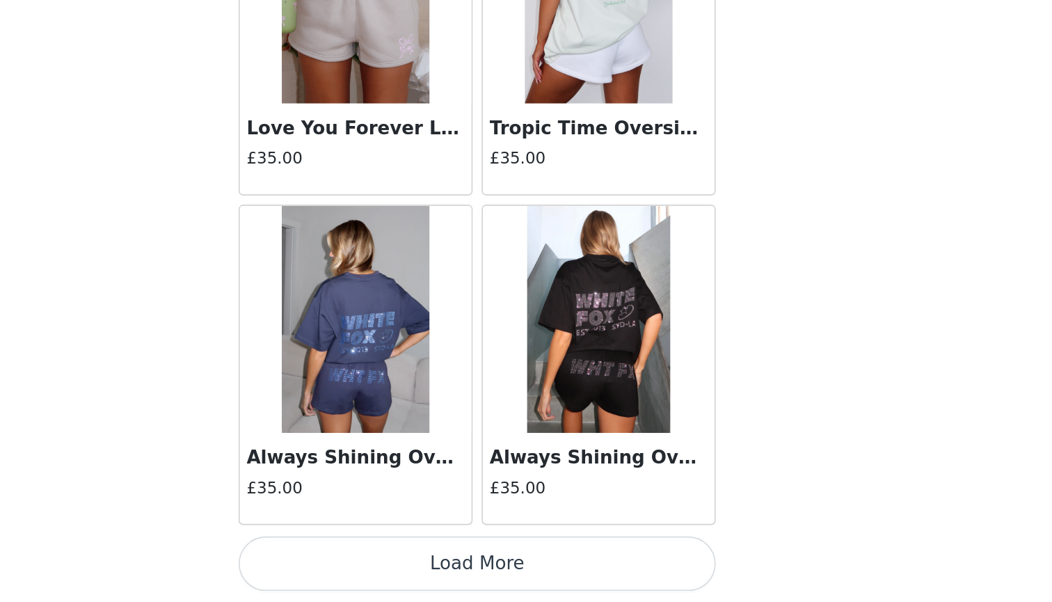
click at [380, 561] on button "Load More" at bounding box center [526, 577] width 292 height 33
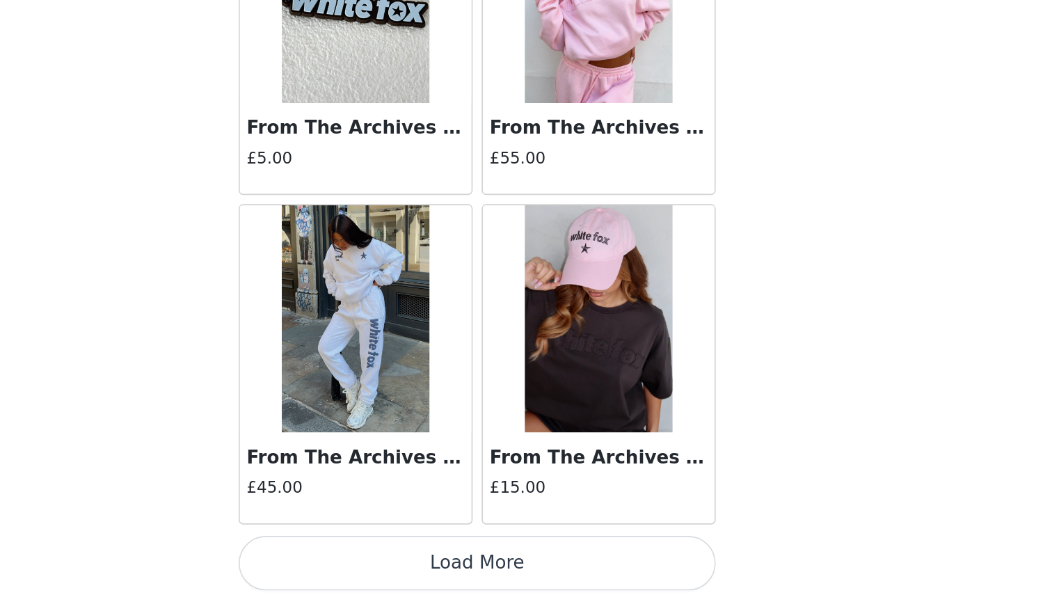
click at [380, 561] on button "Load More" at bounding box center [526, 577] width 292 height 33
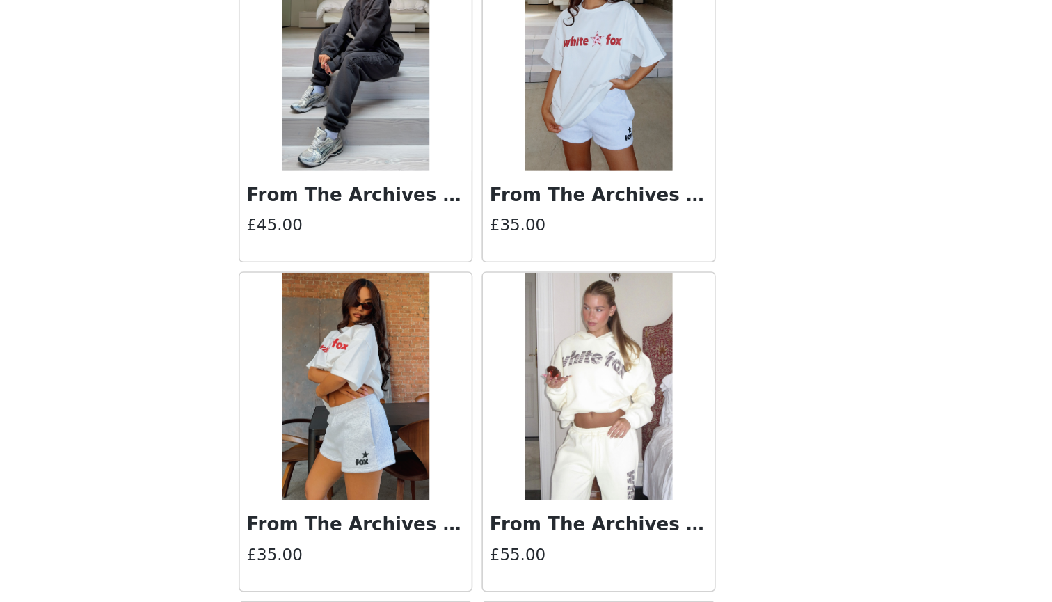
scroll to position [11940, 0]
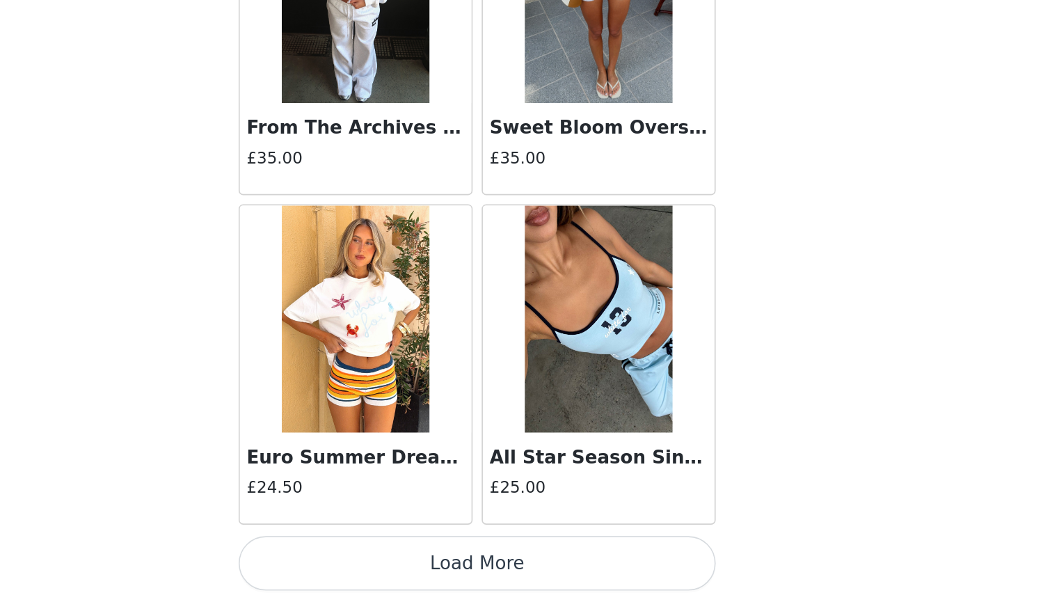
click at [380, 561] on button "Load More" at bounding box center [526, 577] width 292 height 33
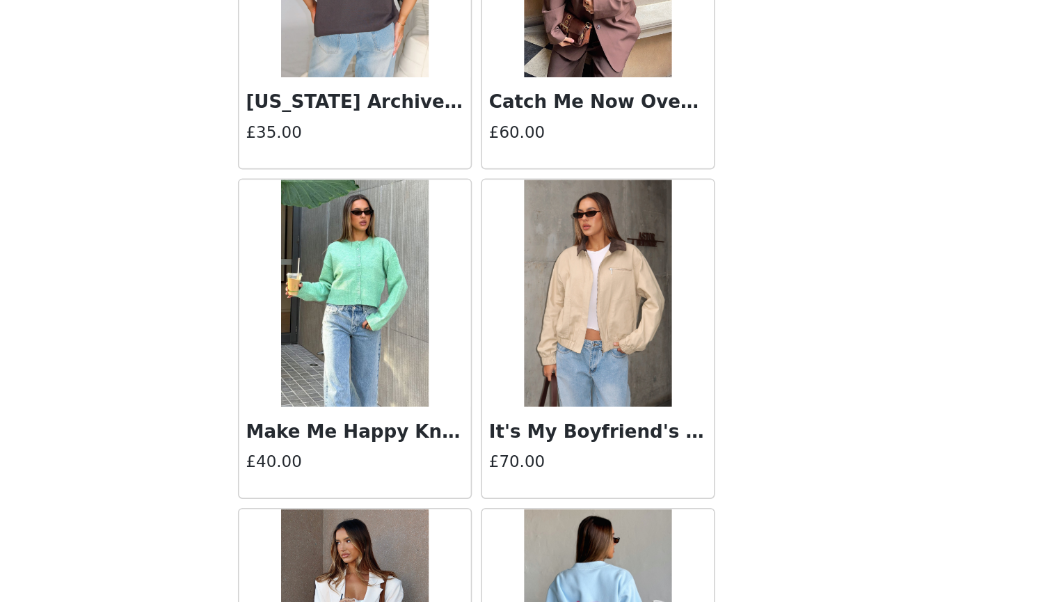
scroll to position [15063, 0]
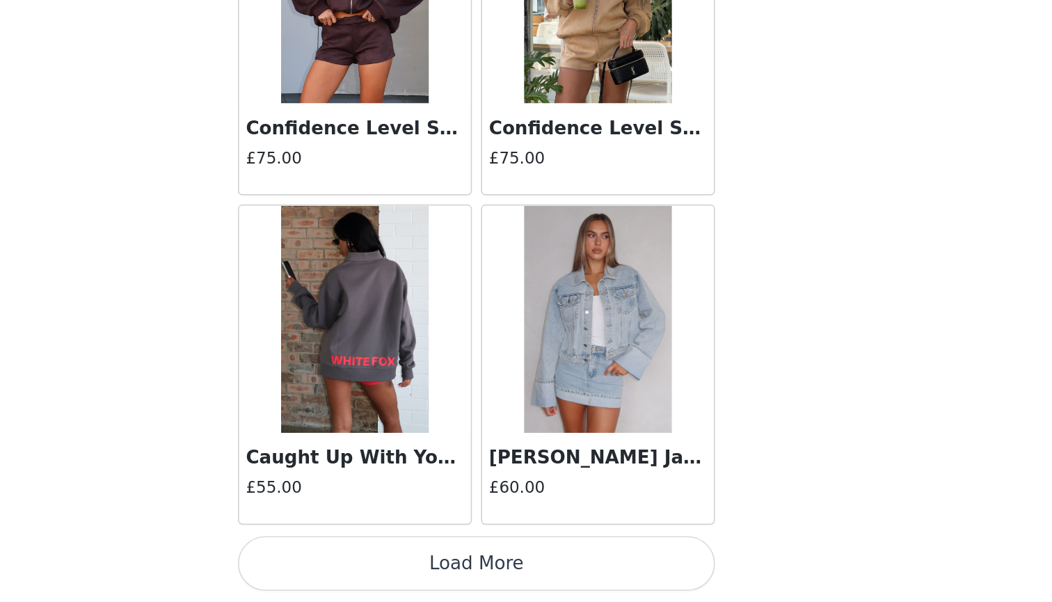
click at [380, 561] on button "Load More" at bounding box center [526, 577] width 292 height 33
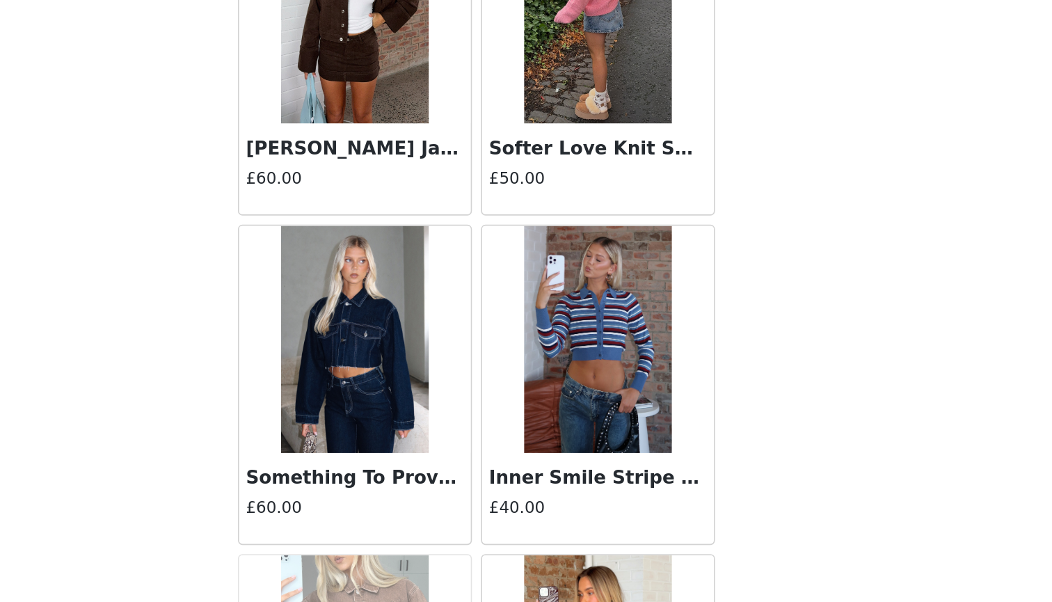
scroll to position [17068, 0]
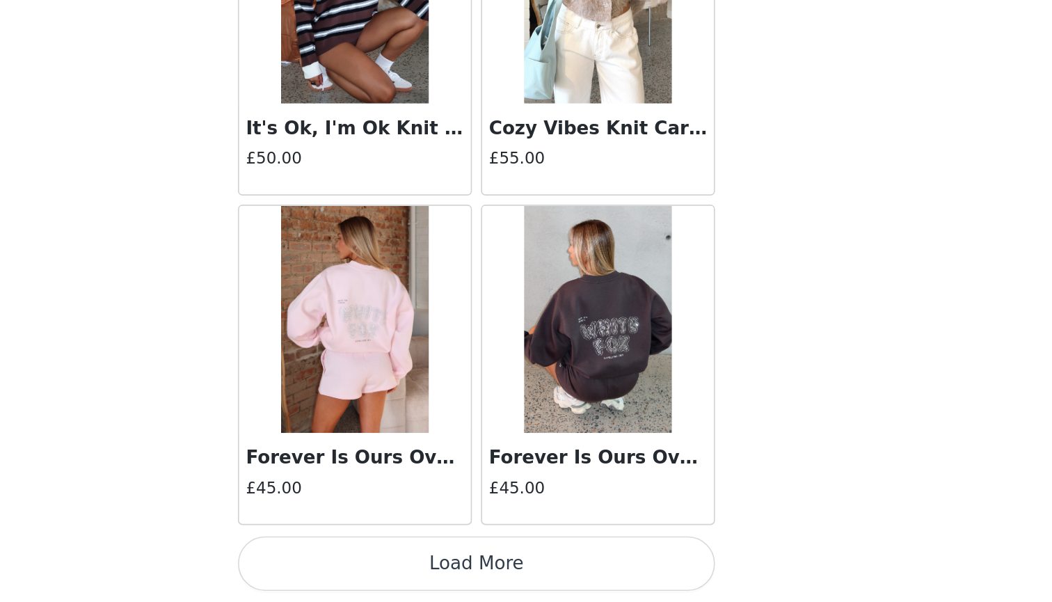
click at [380, 561] on button "Load More" at bounding box center [526, 577] width 292 height 33
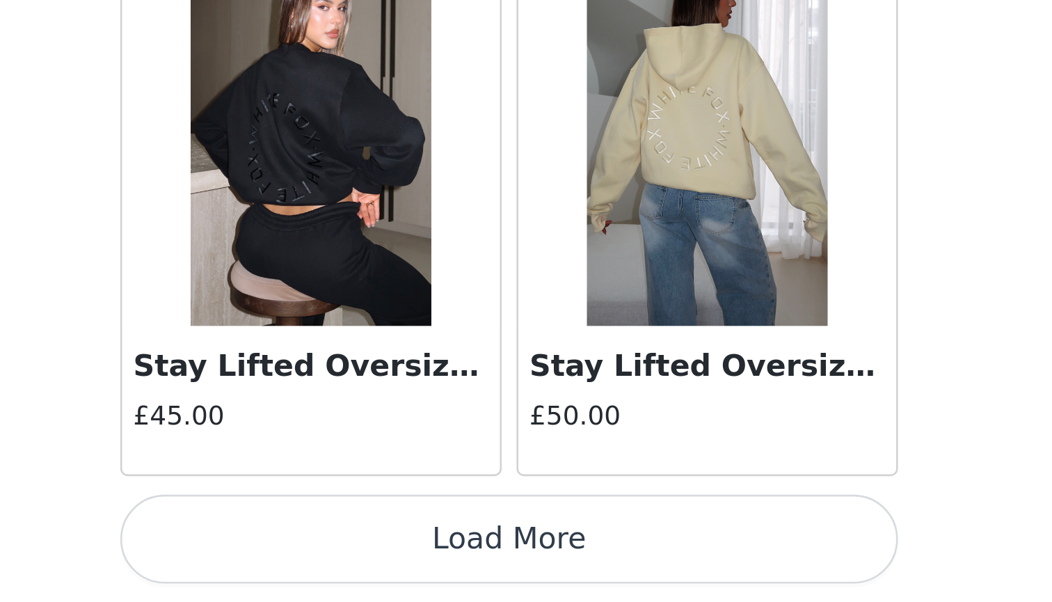
scroll to position [0, 0]
click at [380, 561] on button "Load More" at bounding box center [526, 577] width 292 height 33
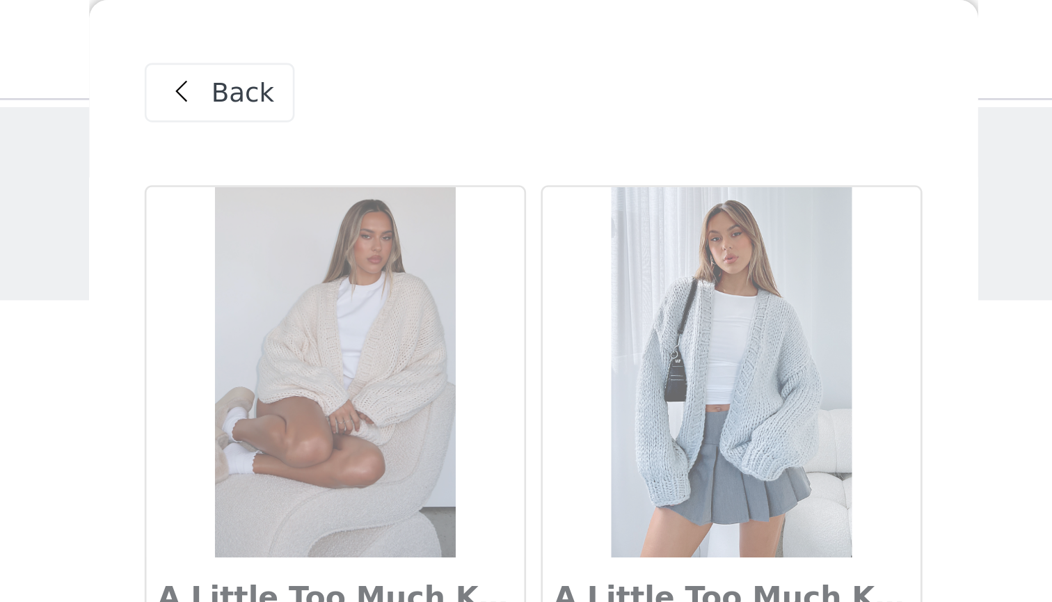
click at [405, 38] on span "Back" at bounding box center [417, 35] width 24 height 15
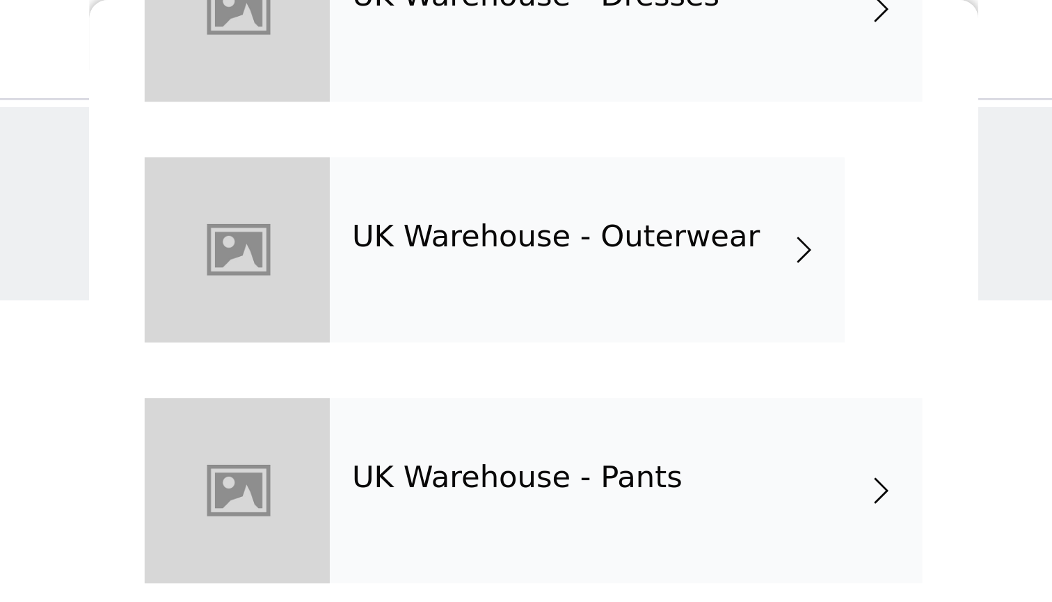
scroll to position [372, 0]
click at [449, 172] on div "UK Warehouse - Pants" at bounding box center [560, 185] width 223 height 70
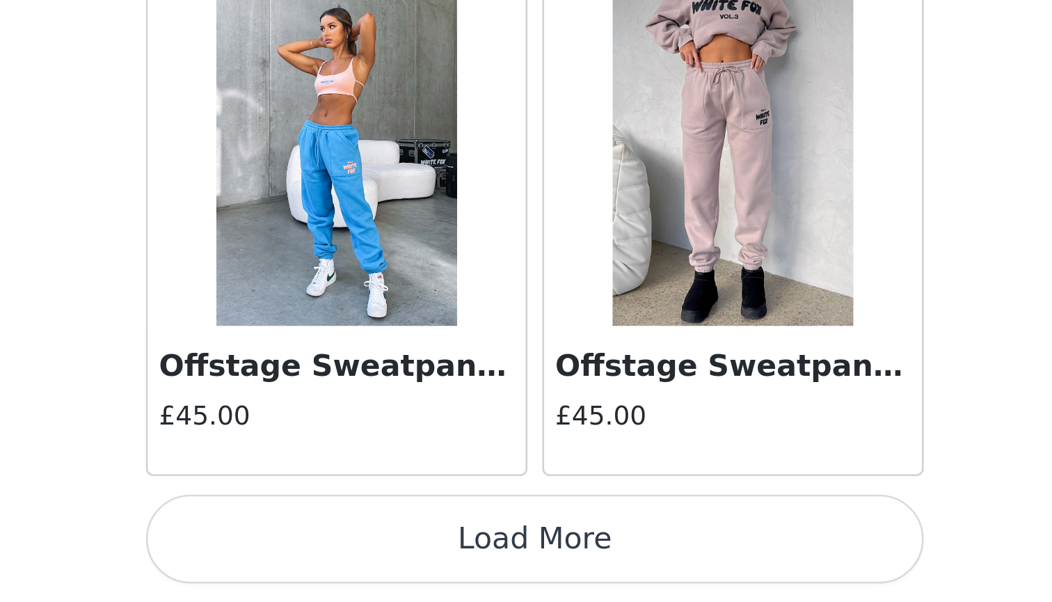
scroll to position [0, 0]
click at [380, 561] on button "Load More" at bounding box center [526, 577] width 292 height 33
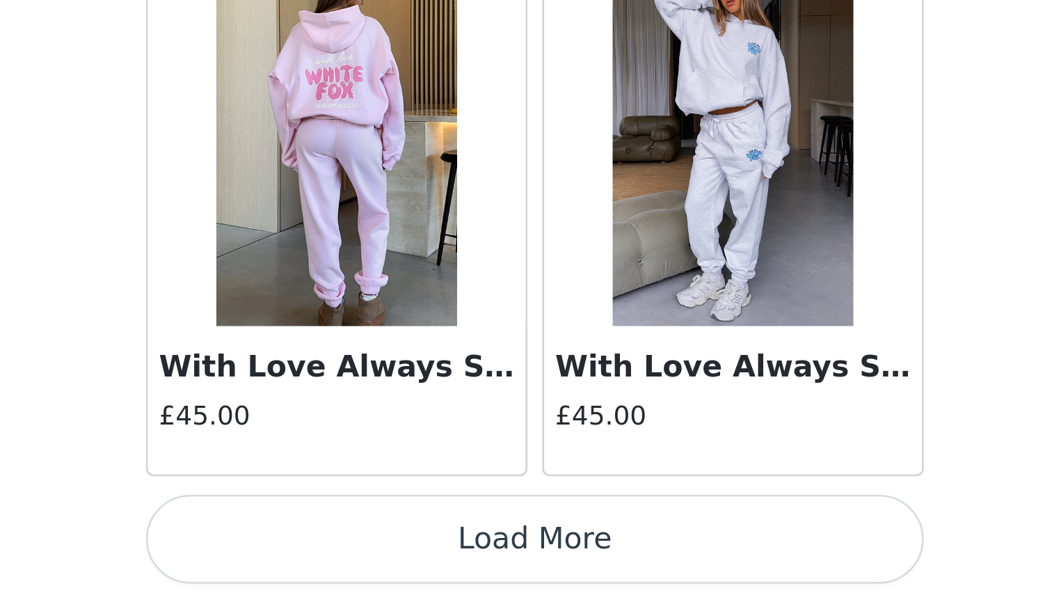
click at [380, 561] on button "Load More" at bounding box center [526, 577] width 292 height 33
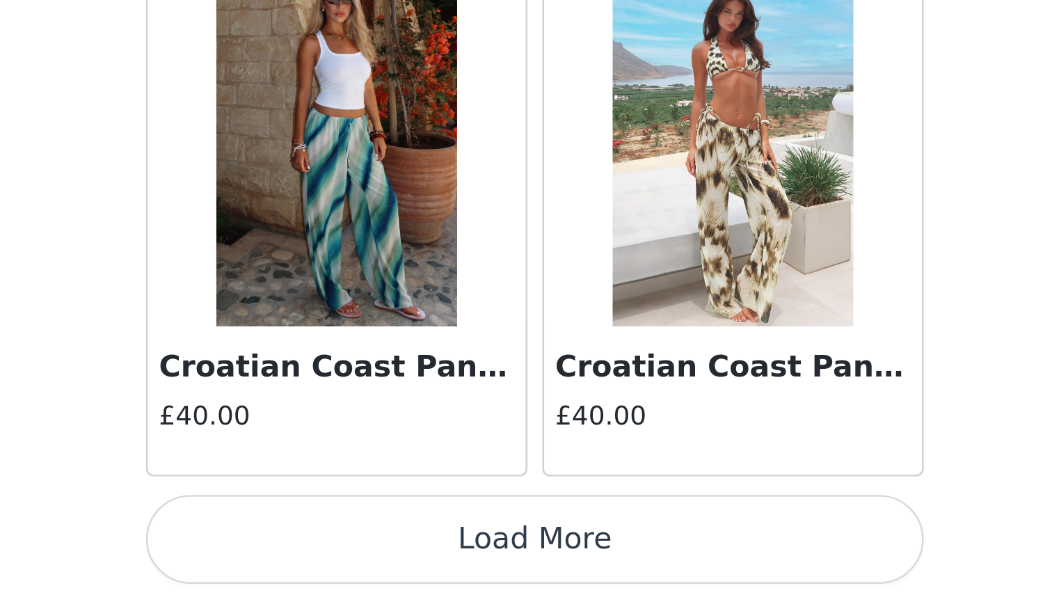
click at [380, 561] on button "Load More" at bounding box center [526, 577] width 292 height 33
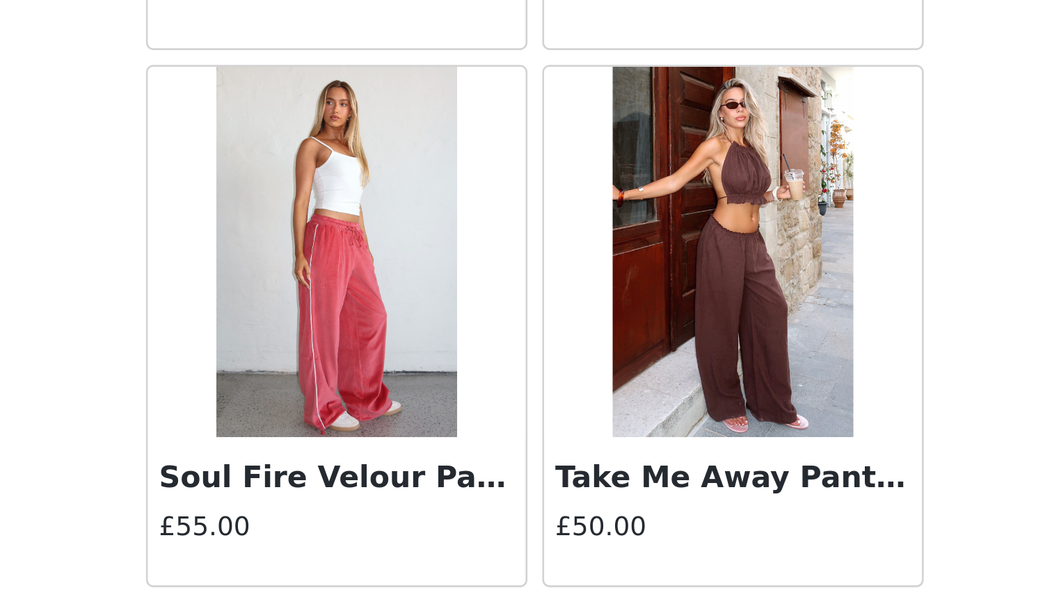
scroll to position [7539, 0]
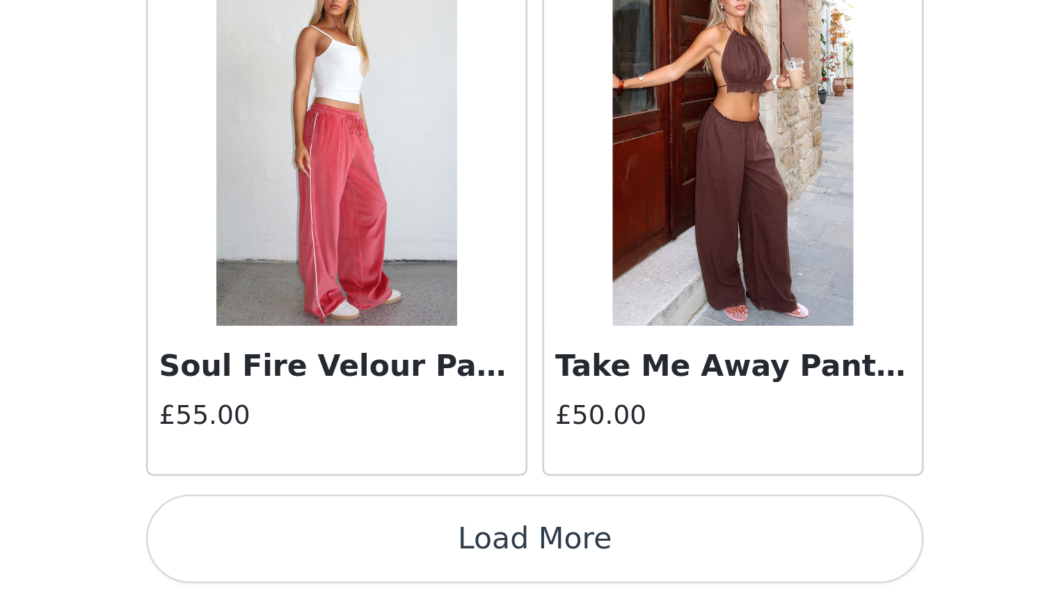
click at [380, 561] on button "Load More" at bounding box center [526, 577] width 292 height 33
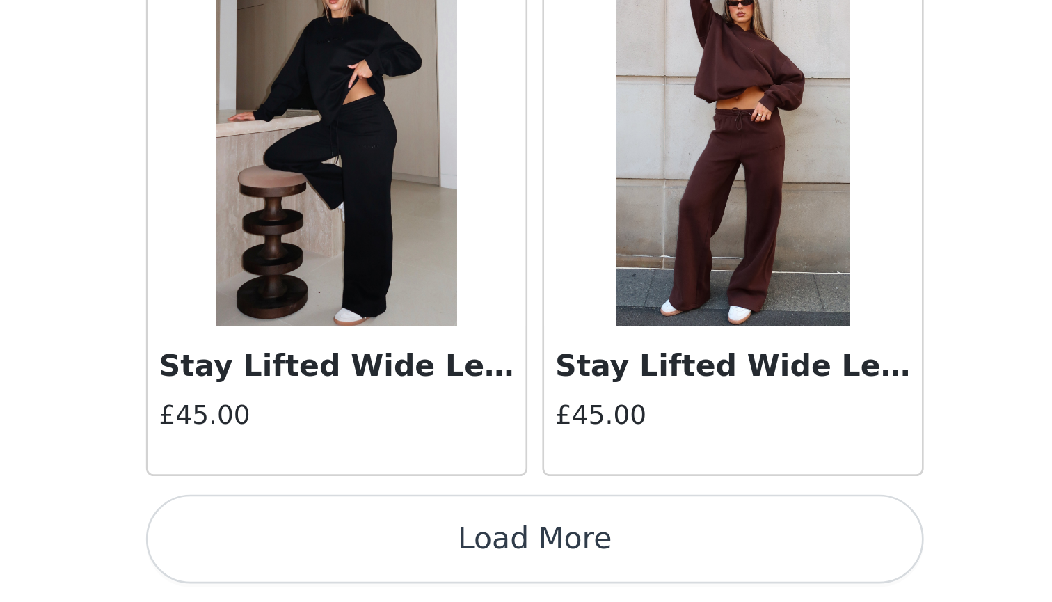
scroll to position [0, 0]
click at [380, 561] on button "Load More" at bounding box center [526, 577] width 292 height 33
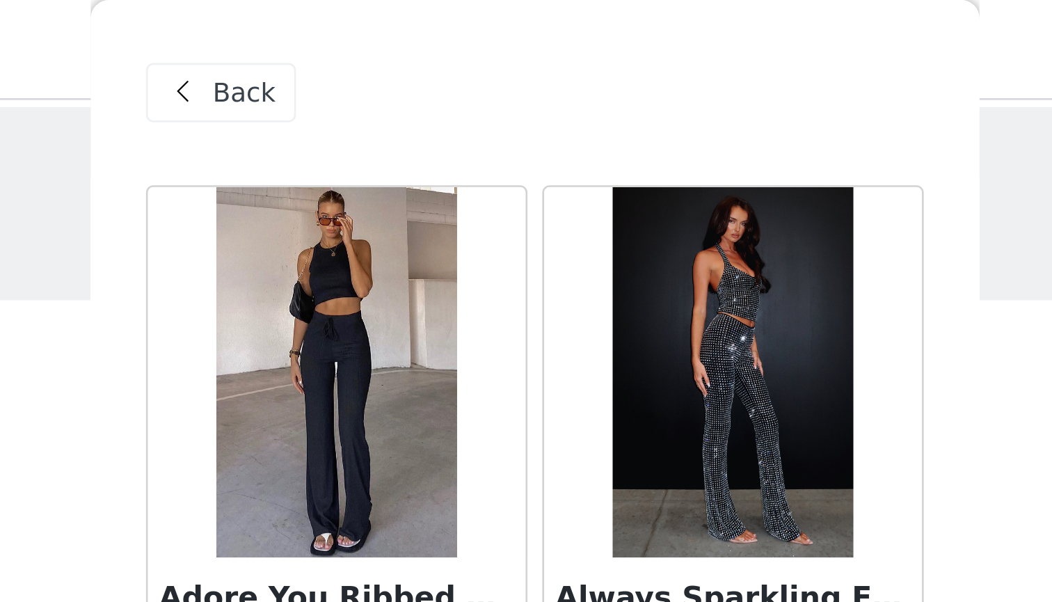
click at [405, 35] on span "Back" at bounding box center [417, 35] width 24 height 15
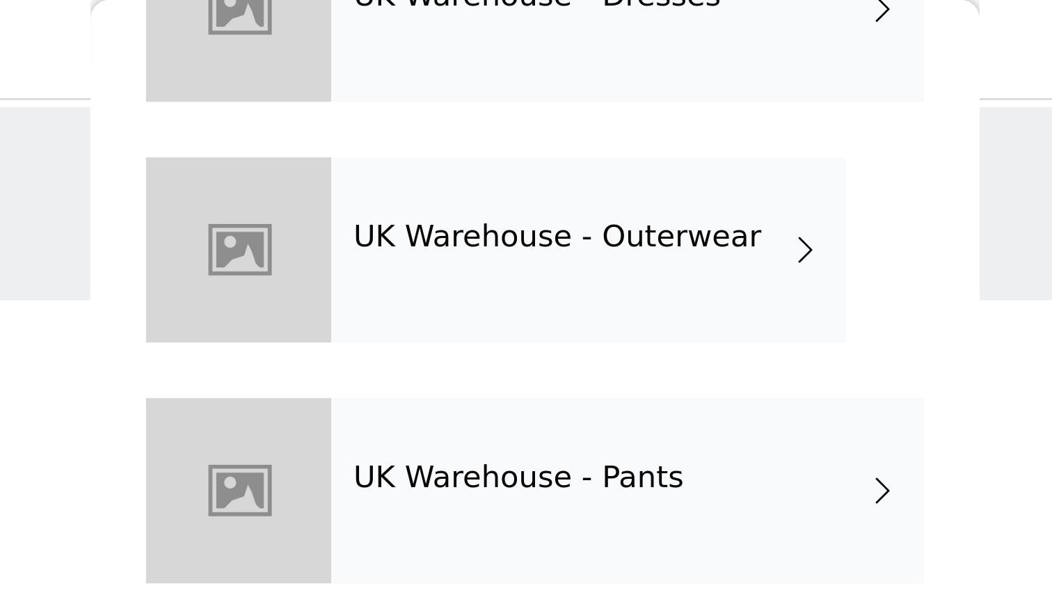
scroll to position [372, 0]
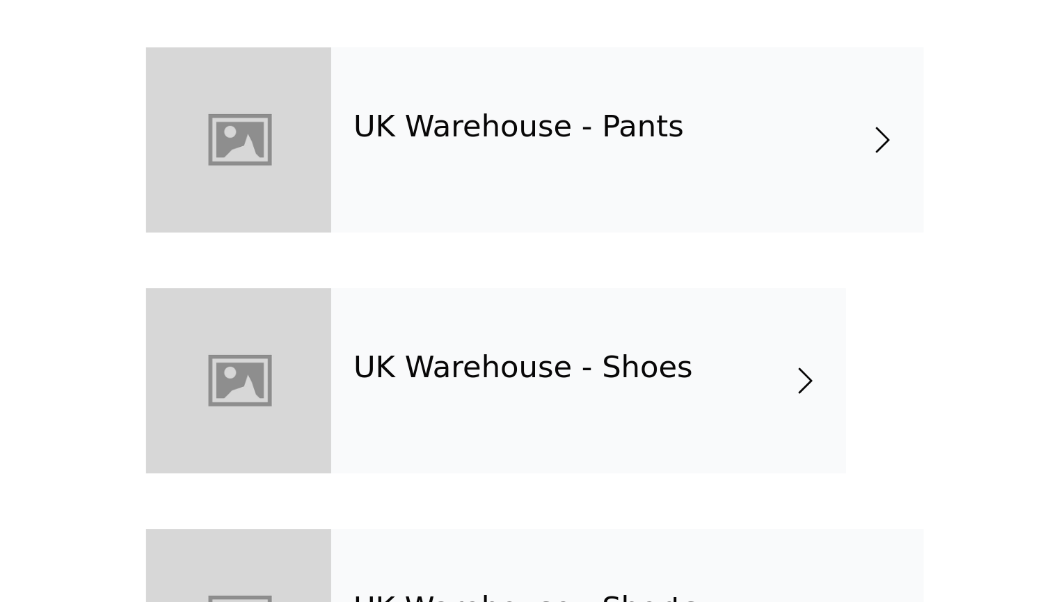
click at [449, 240] on div "UK Warehouse - Shoes" at bounding box center [545, 275] width 193 height 70
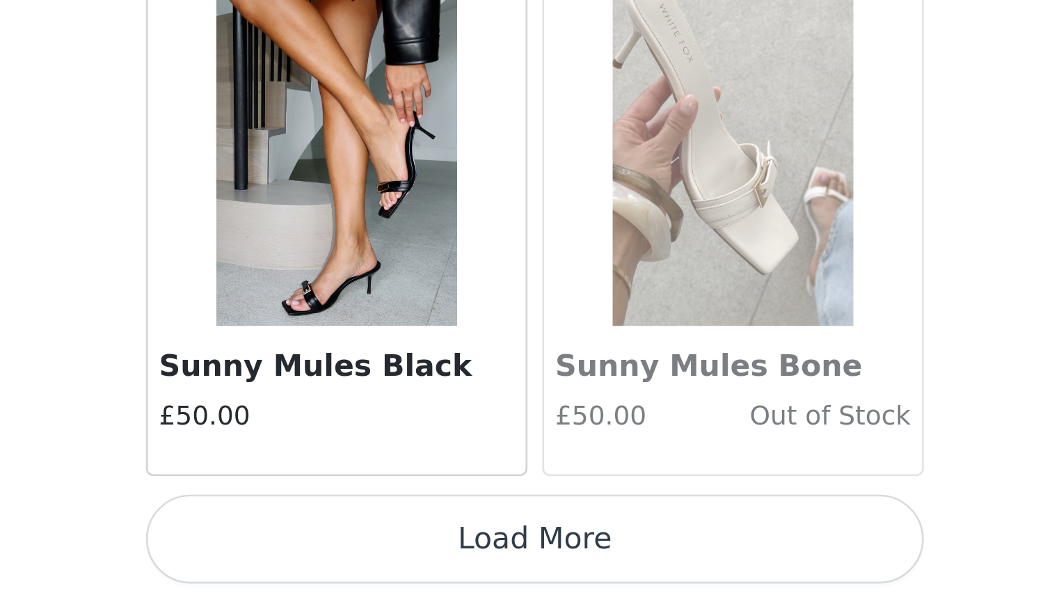
scroll to position [0, 0]
click at [380, 561] on button "Load More" at bounding box center [526, 577] width 292 height 33
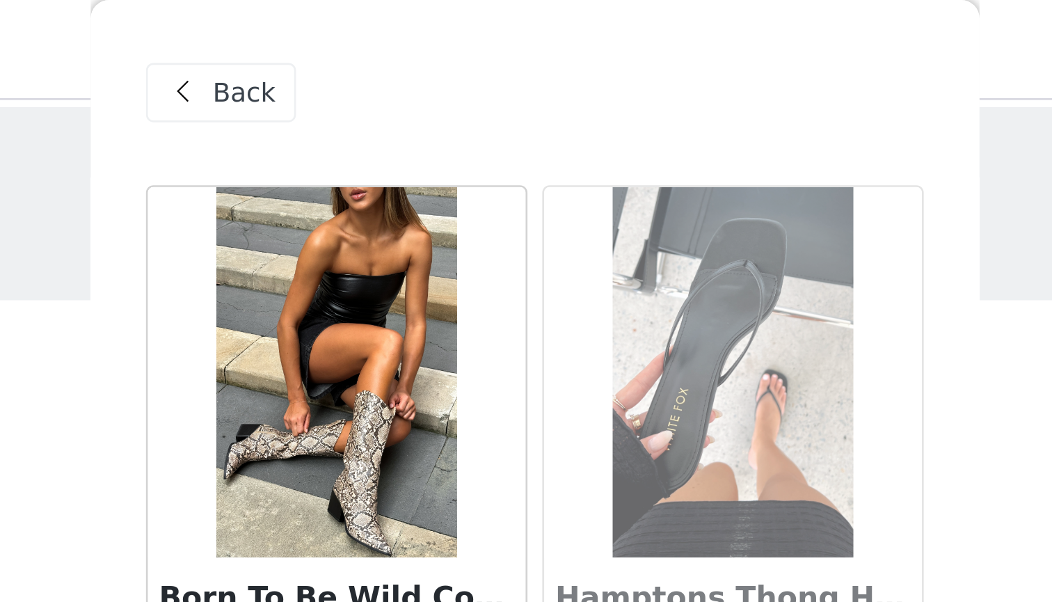
scroll to position [-3, 0]
click at [405, 36] on span "Back" at bounding box center [417, 35] width 24 height 15
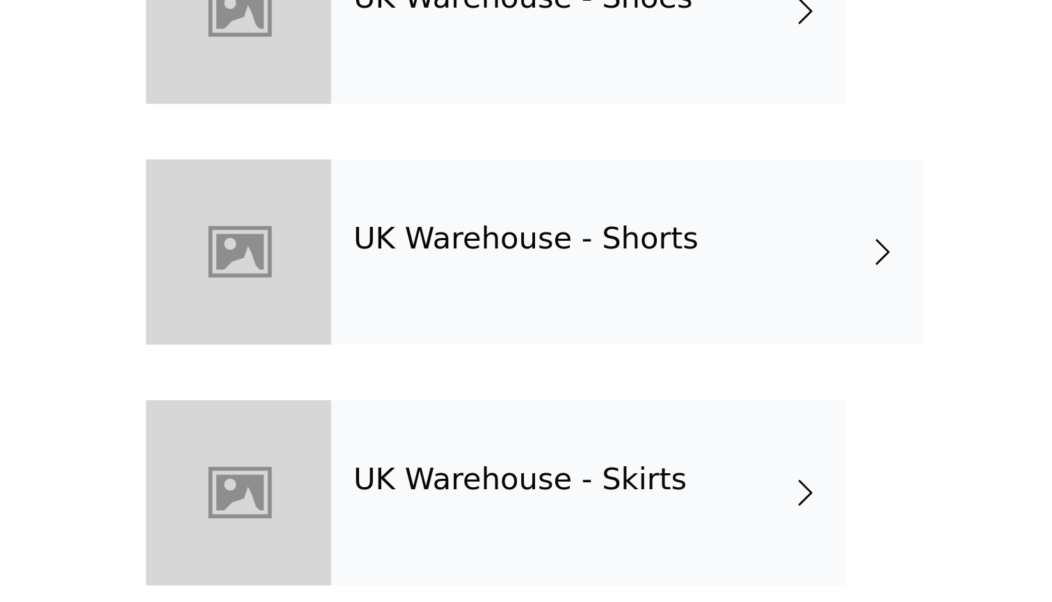
click at [449, 330] on div "UK Warehouse - Shorts" at bounding box center [560, 365] width 223 height 70
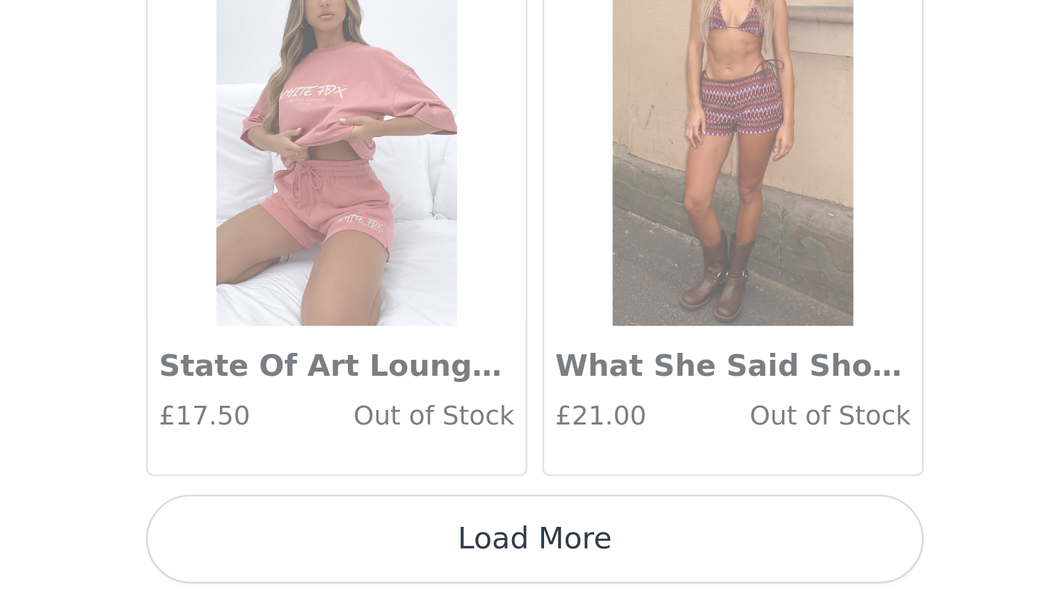
click at [380, 561] on button "Load More" at bounding box center [526, 577] width 292 height 33
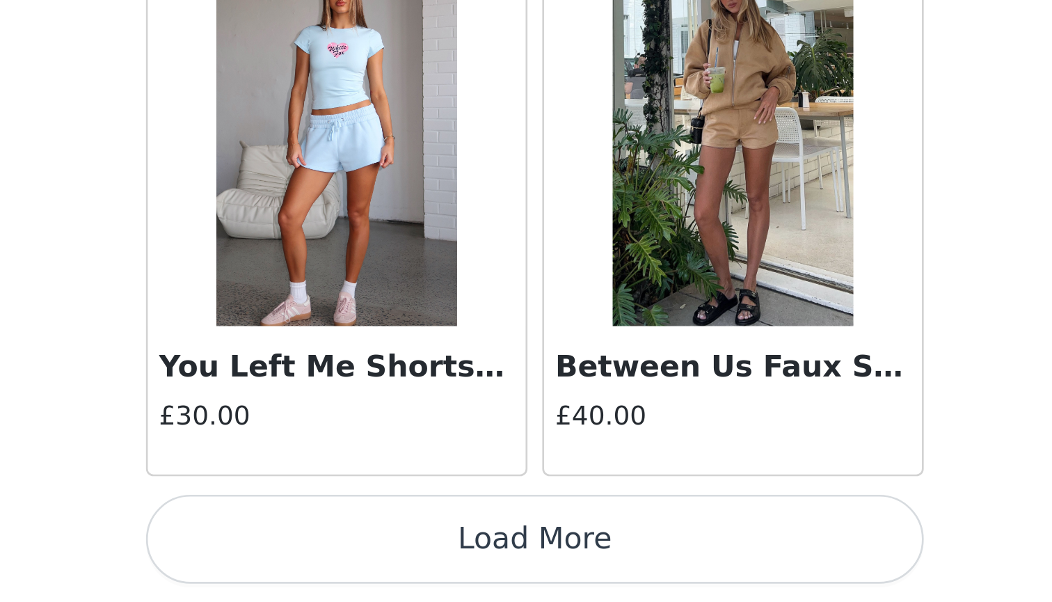
click at [380, 561] on button "Load More" at bounding box center [526, 577] width 292 height 33
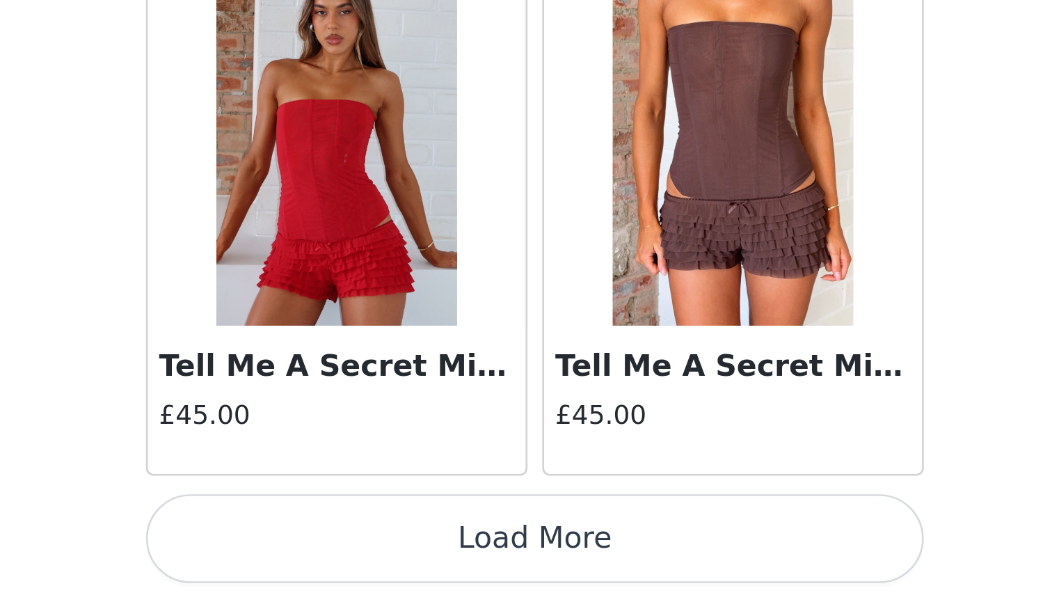
scroll to position [0, 0]
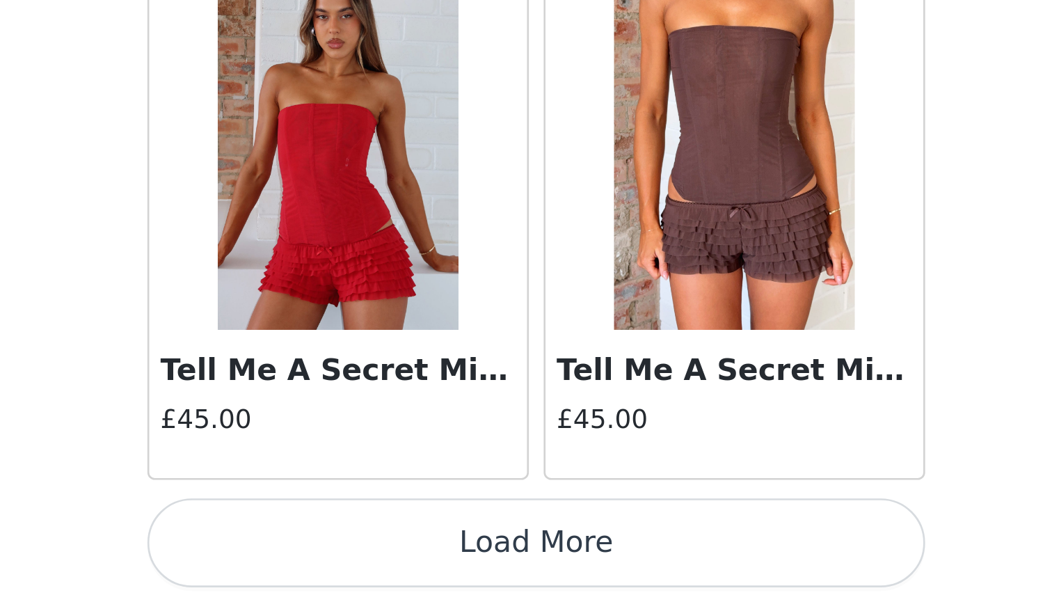
click at [380, 561] on button "Load More" at bounding box center [526, 577] width 292 height 33
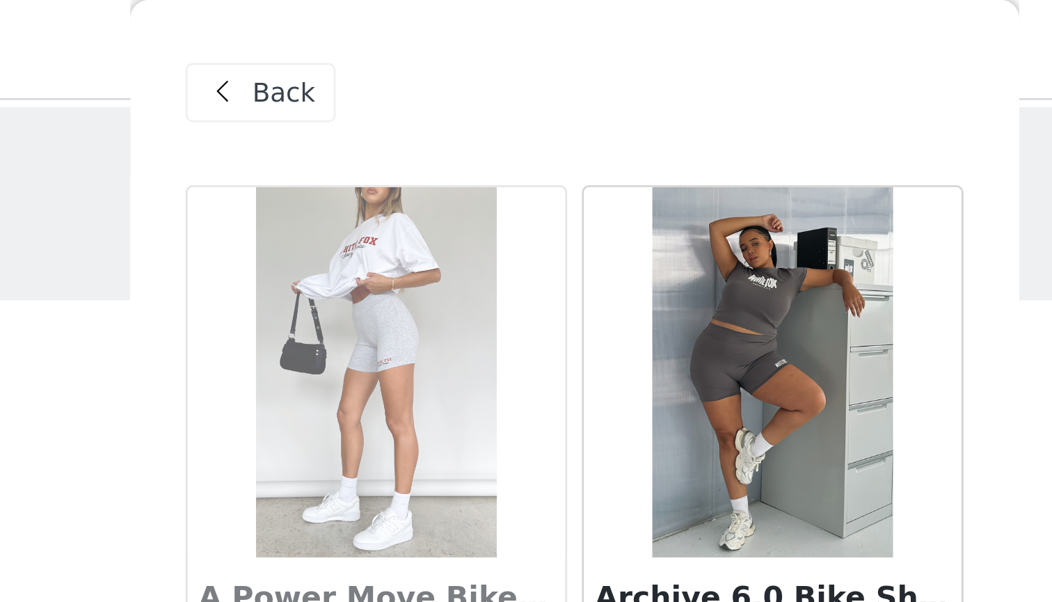
click at [405, 36] on span "Back" at bounding box center [417, 35] width 24 height 15
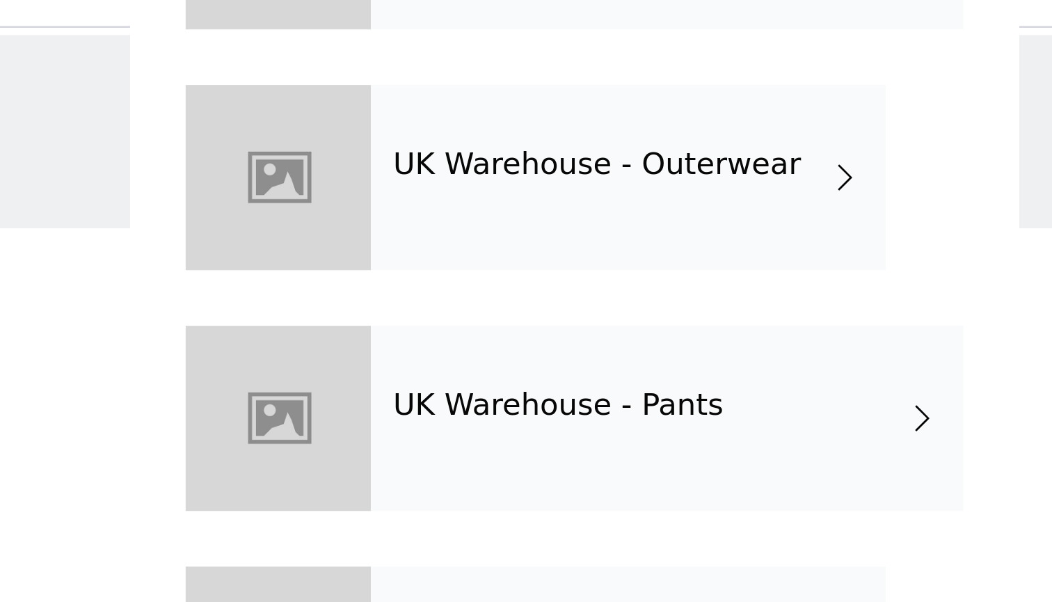
scroll to position [372, 0]
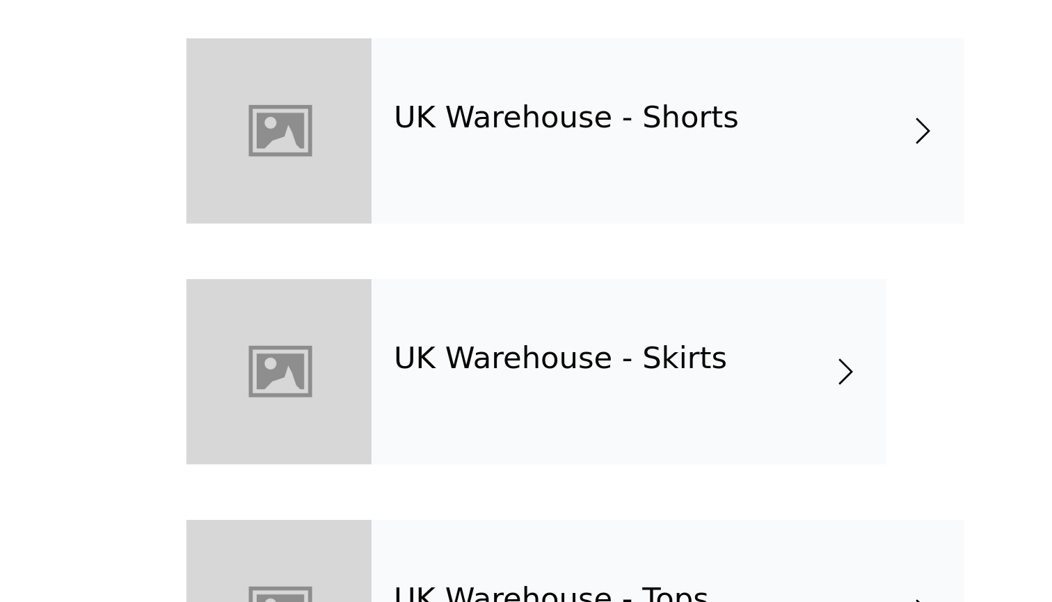
click at [458, 445] on h4 "UK Warehouse - Skirts" at bounding box center [520, 451] width 125 height 13
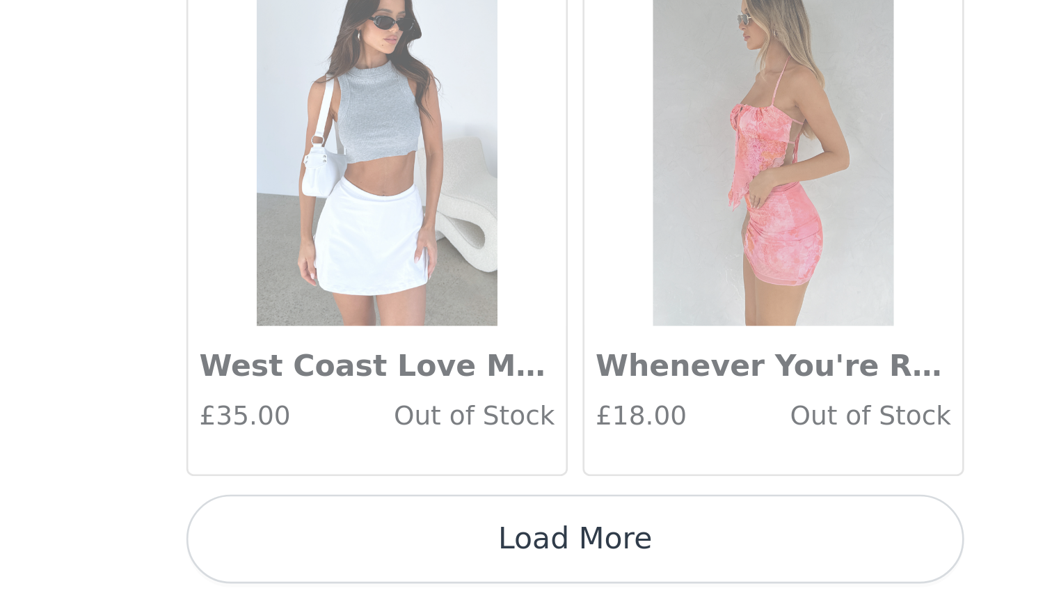
scroll to position [0, 0]
click at [380, 561] on button "Load More" at bounding box center [526, 577] width 292 height 33
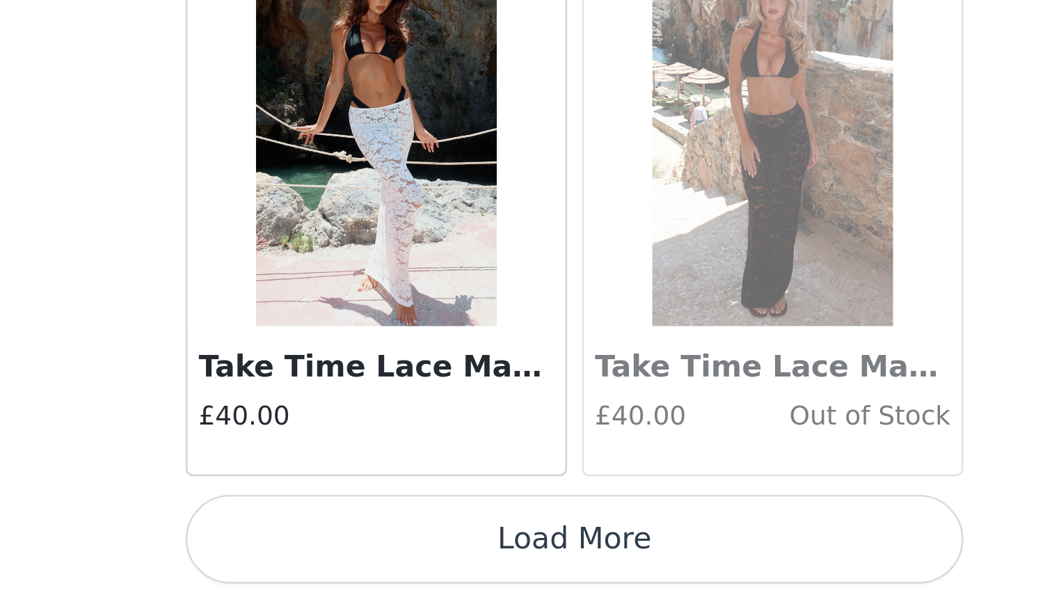
click at [380, 561] on button "Load More" at bounding box center [526, 577] width 292 height 33
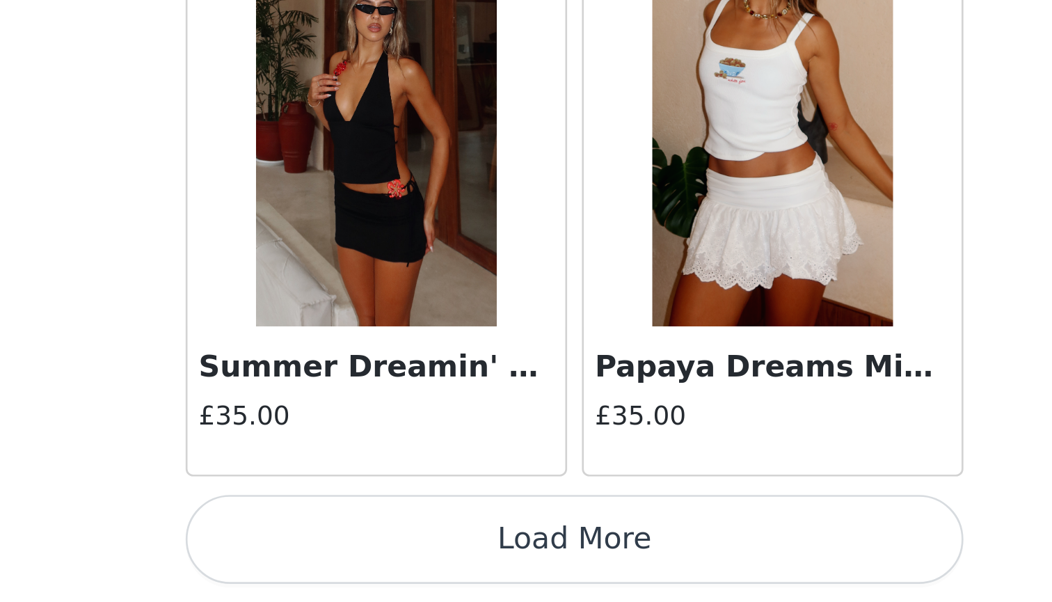
click at [380, 561] on button "Load More" at bounding box center [526, 577] width 292 height 33
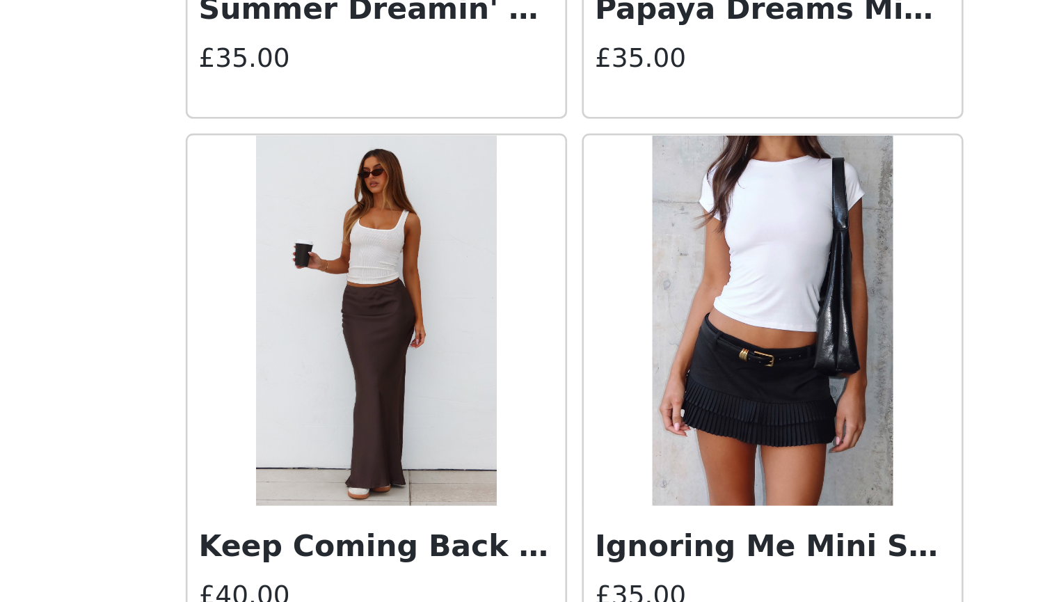
scroll to position [5706, 0]
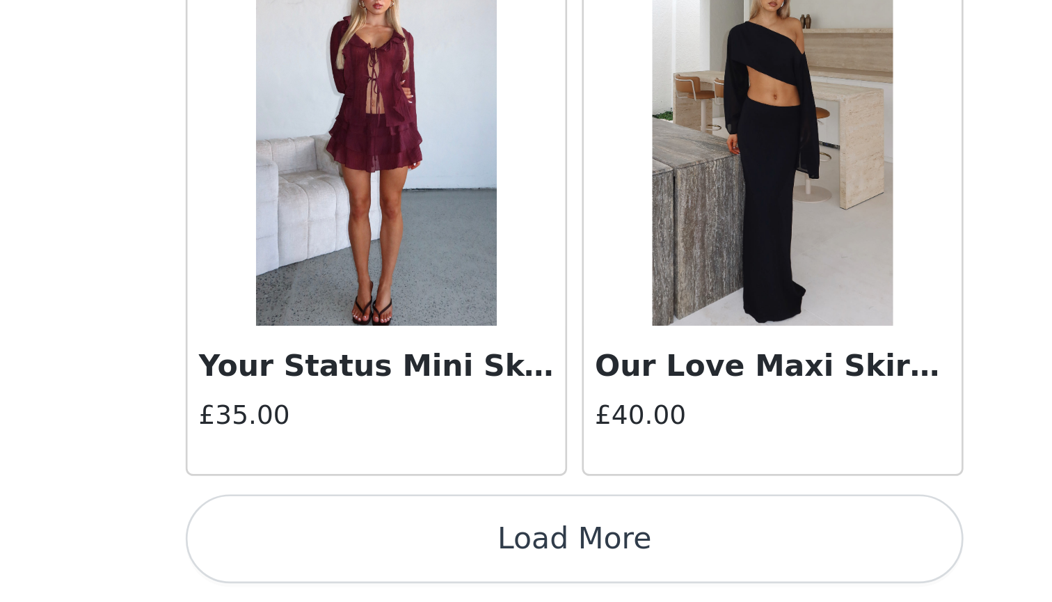
click at [380, 561] on button "Load More" at bounding box center [526, 577] width 292 height 33
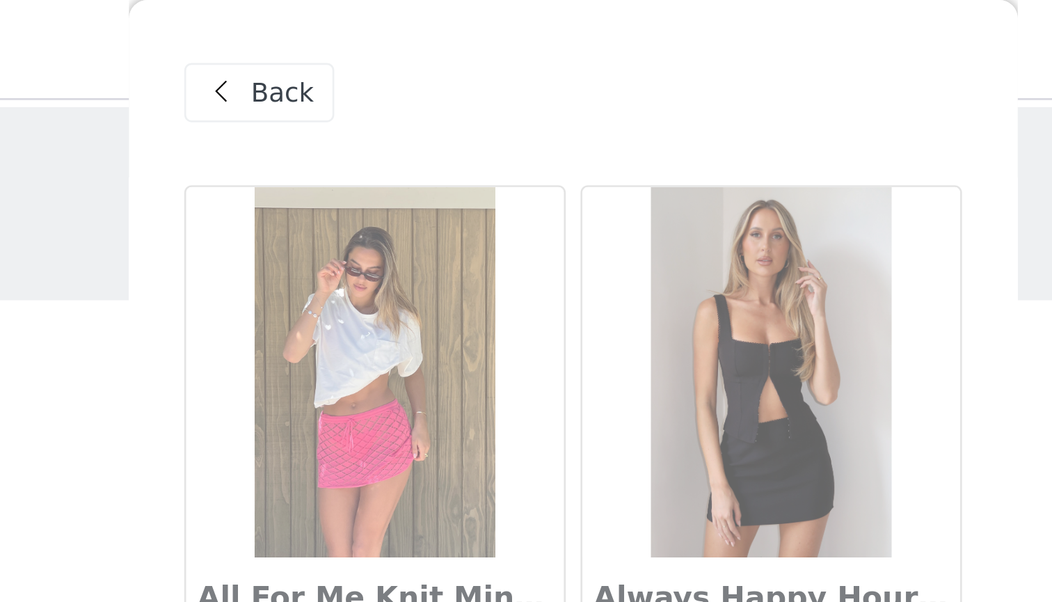
scroll to position [0, 0]
click at [405, 35] on span "Back" at bounding box center [417, 35] width 24 height 15
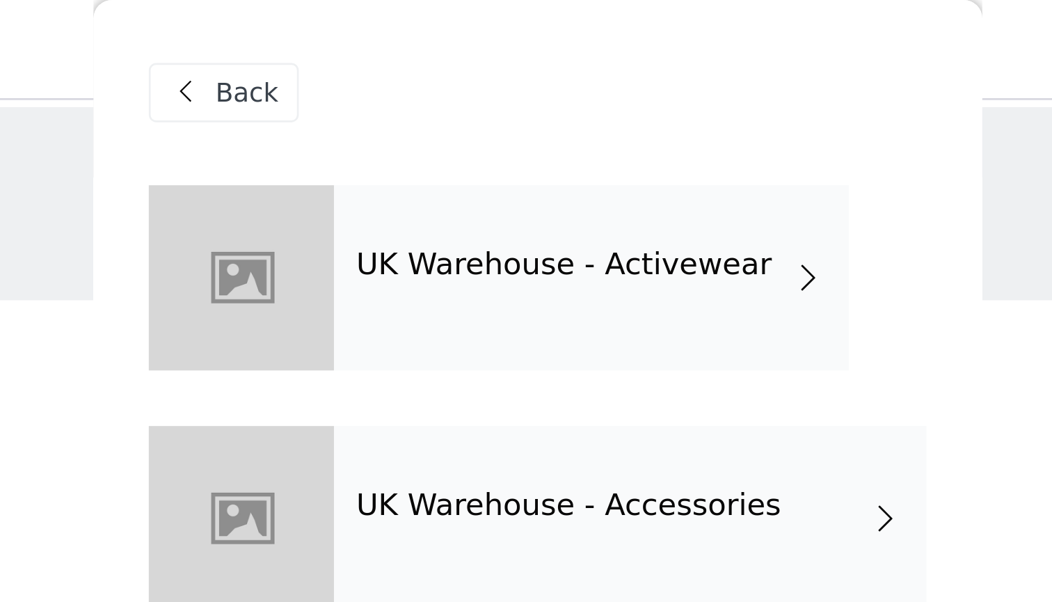
click at [449, 109] on div "UK Warehouse - Activewear" at bounding box center [545, 105] width 193 height 70
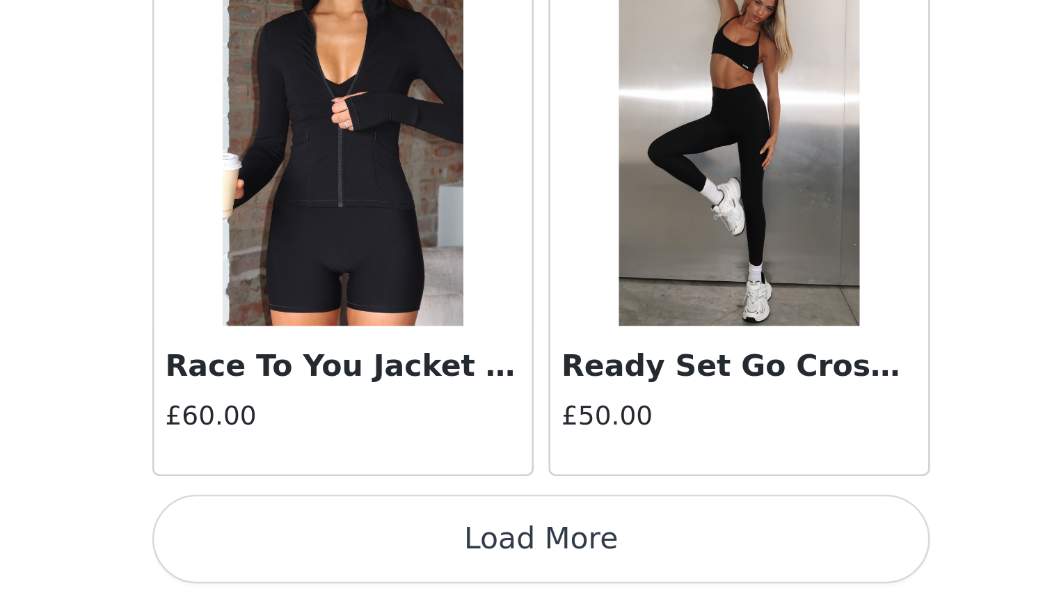
click at [380, 561] on button "Load More" at bounding box center [526, 577] width 292 height 33
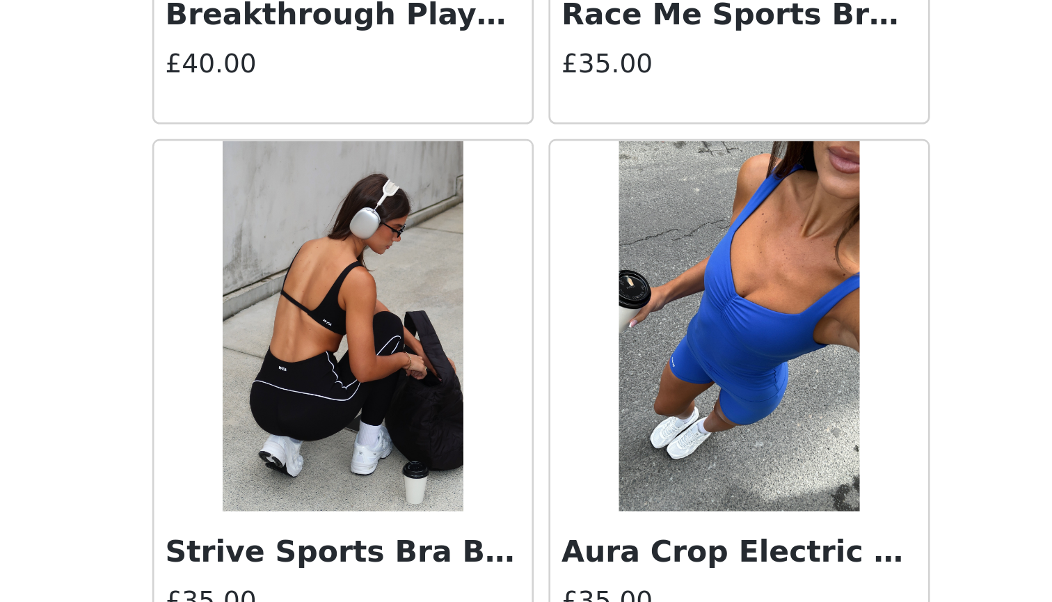
scroll to position [3476, 0]
